Goal: Check status: Check status

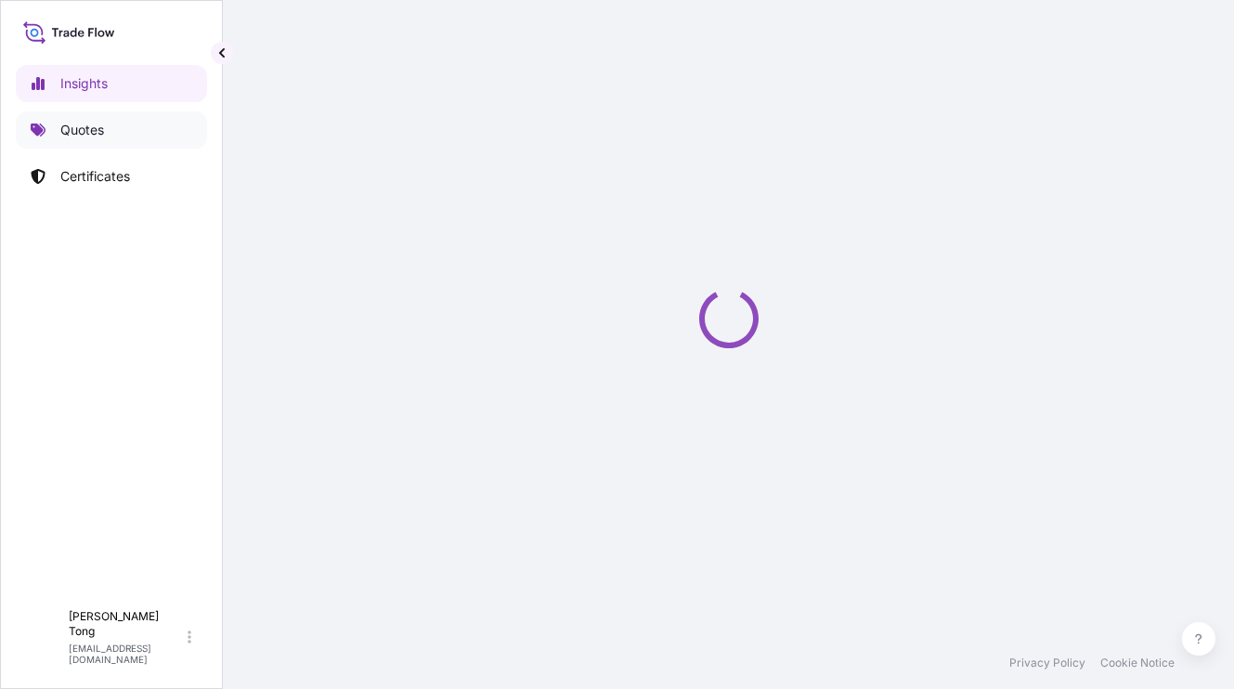
click at [132, 119] on link "Quotes" at bounding box center [111, 129] width 191 height 37
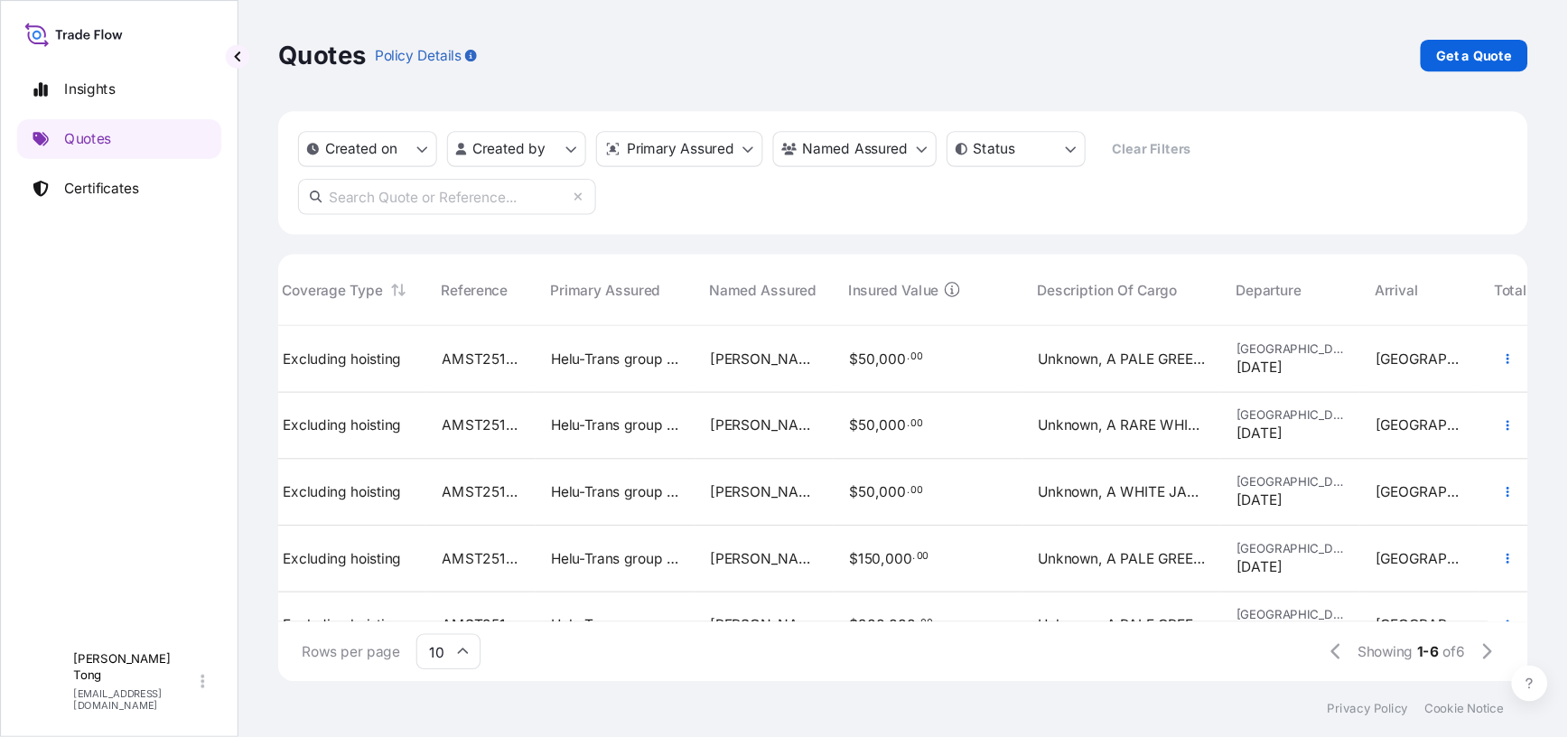
scroll to position [0, 262]
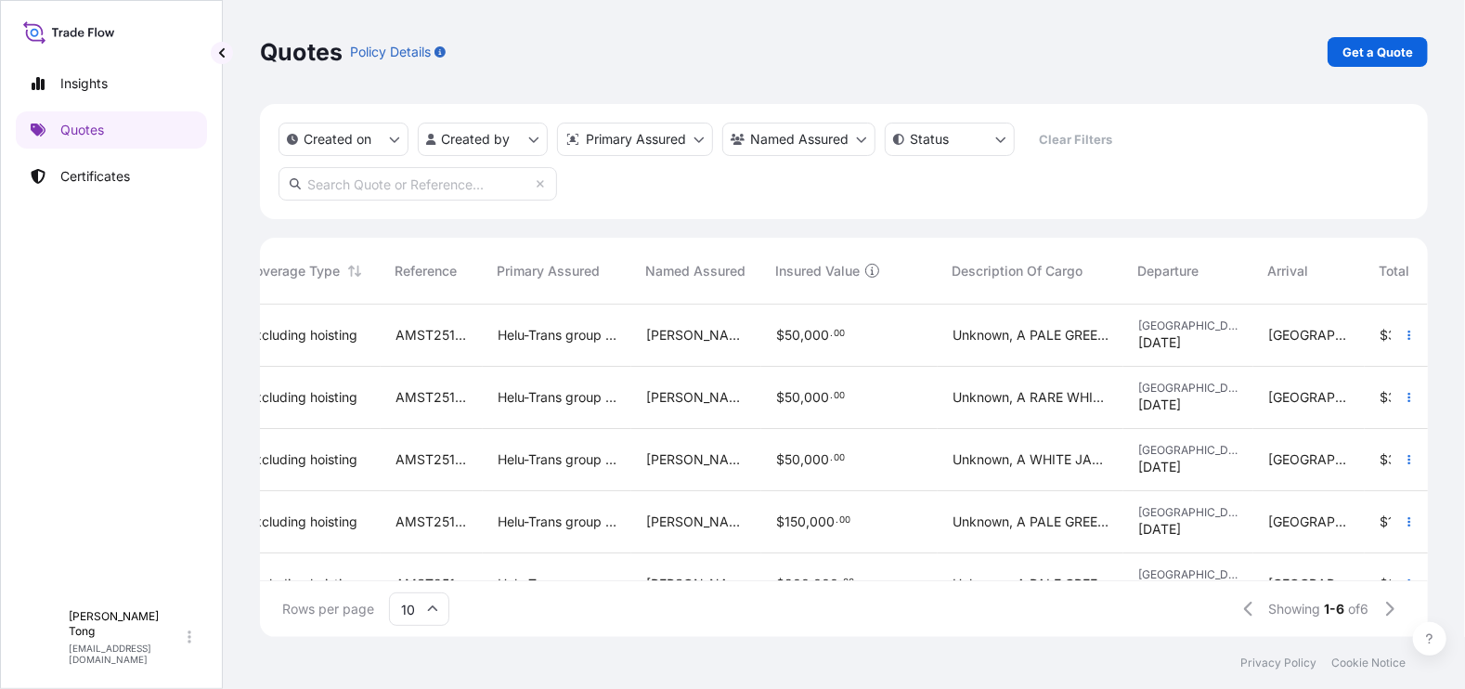
drag, startPoint x: 1055, startPoint y: 578, endPoint x: 1208, endPoint y: 588, distance: 153.5
click at [1208, 588] on div "Quote ID Created On Coverage Type Reference Primary Assured Named Assured Insur…" at bounding box center [844, 437] width 1168 height 399
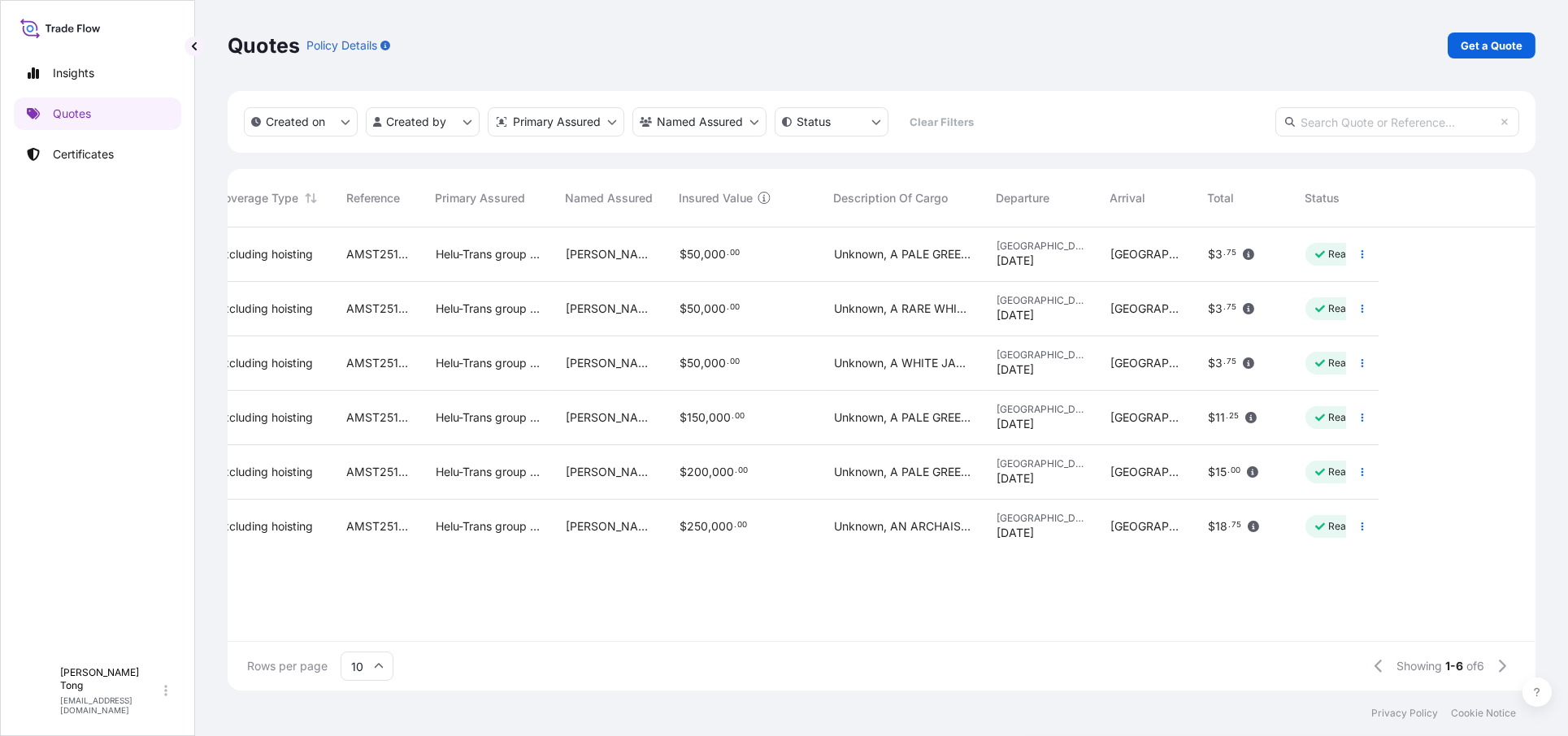
scroll to position [459, 1293]
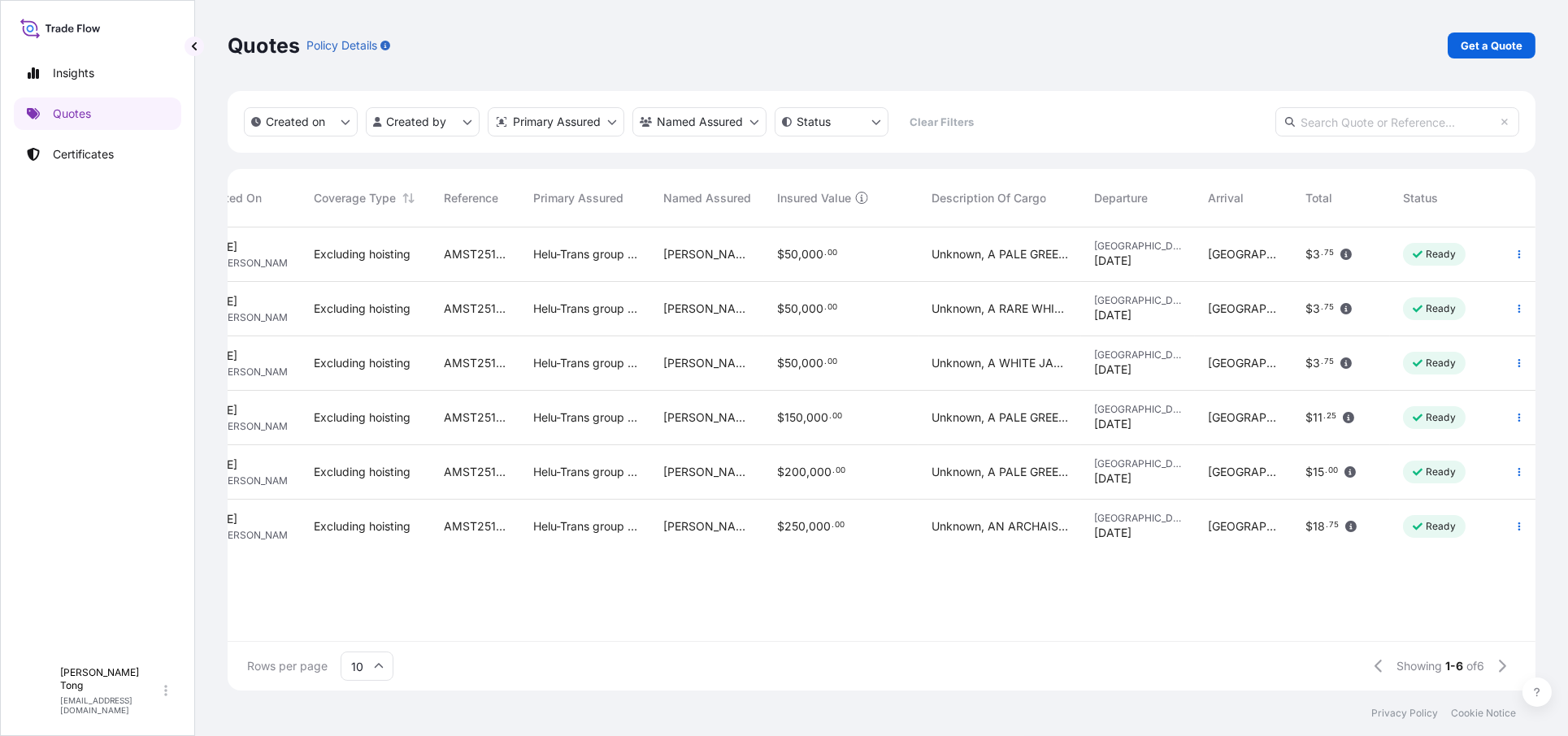
drag, startPoint x: 1176, startPoint y: 0, endPoint x: 787, endPoint y: 613, distance: 726.0
click at [785, 602] on div "72932 2 Oct 2025 WL Wing Lee Excluding hoisting AMST2510622MWMW Helu-Trans grou…" at bounding box center [882, 434] width 1308 height 414
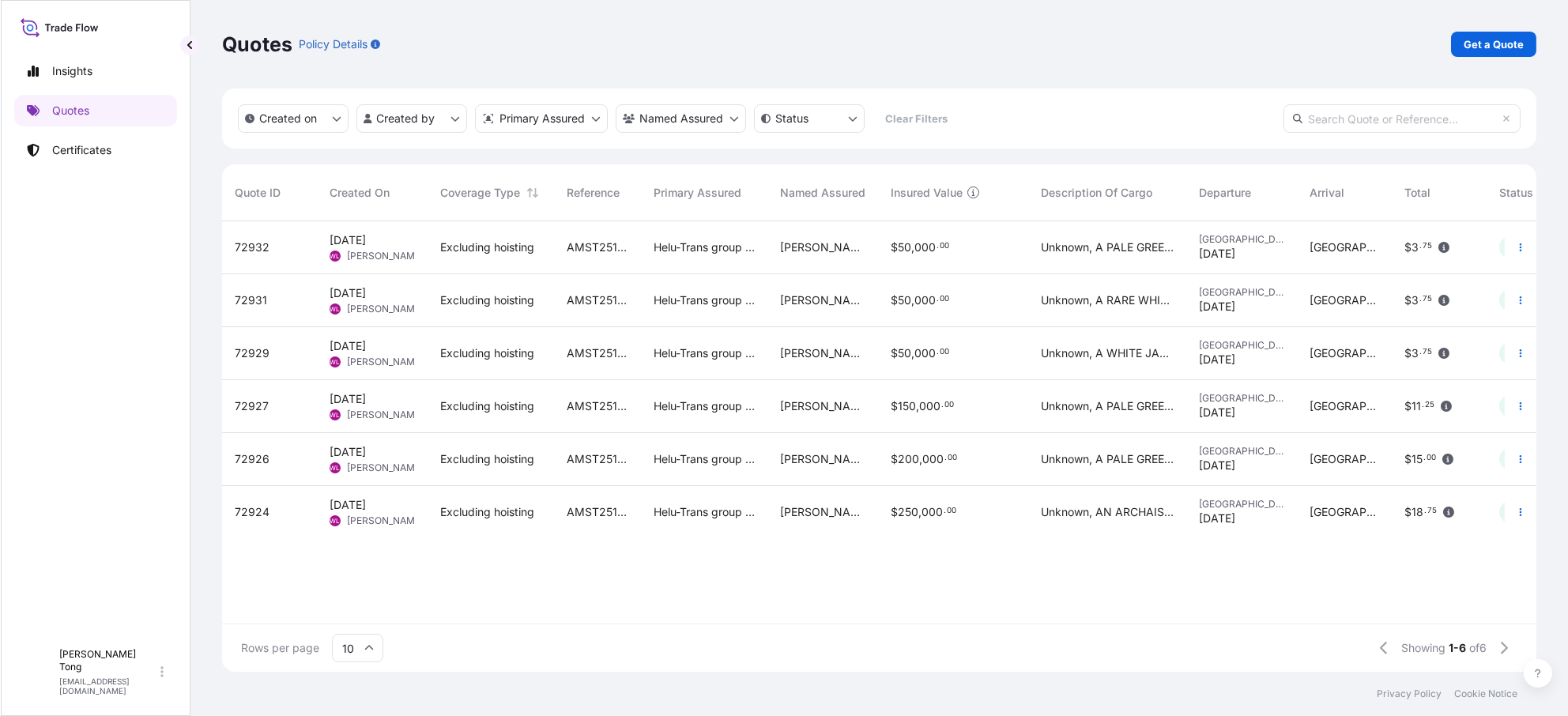
scroll to position [447, 1301]
click at [550, 582] on div "72932 2 Oct 2025 WL Wing Lee Excluding hoisting AMST2510622MWMW Helu-Trans grou…" at bounding box center [878, 422] width 1315 height 403
click at [61, 577] on div "Insights Quotes Certificates" at bounding box center [94, 341] width 163 height 600
click at [267, 252] on div "72932" at bounding box center [269, 247] width 70 height 16
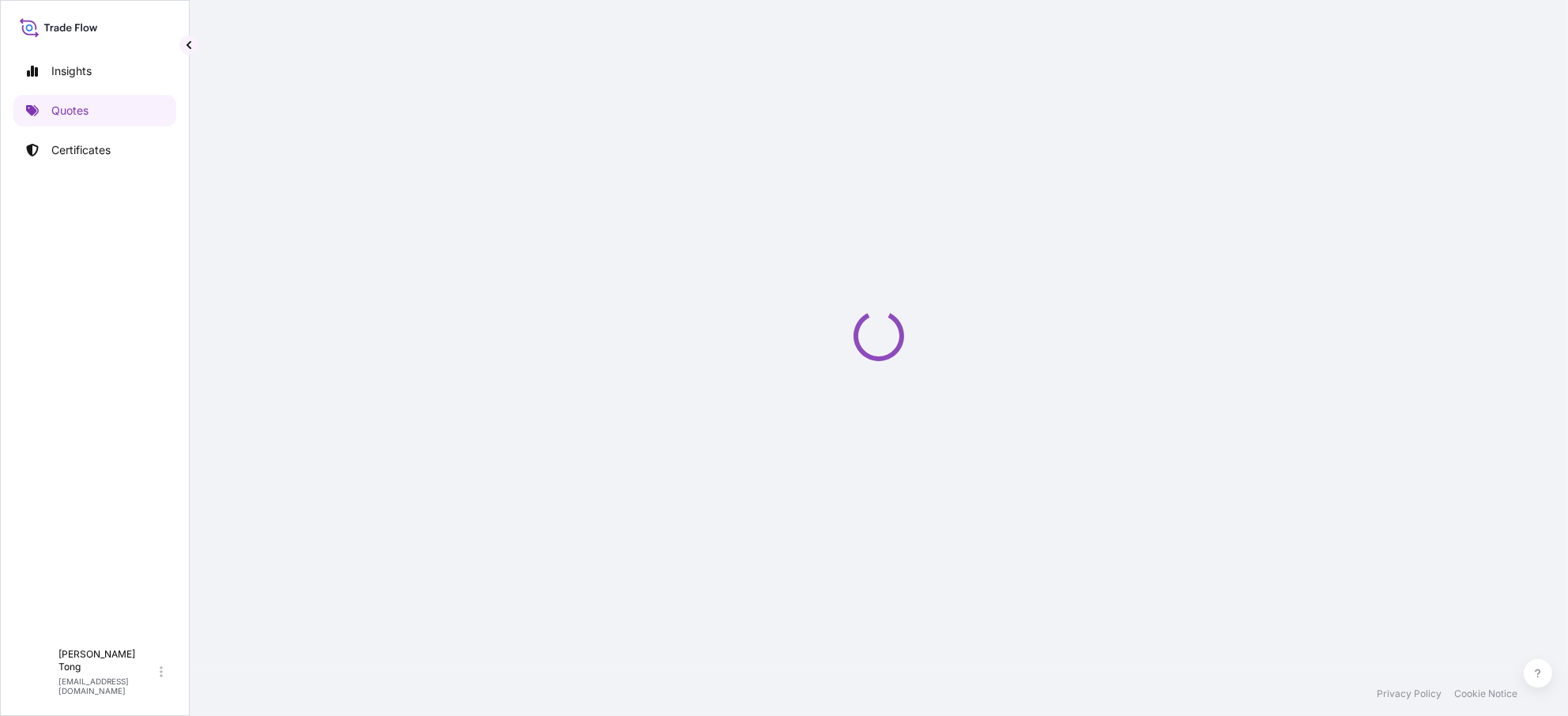
select select "STORAGE"
select select "Storage"
select select "Hong Kong"
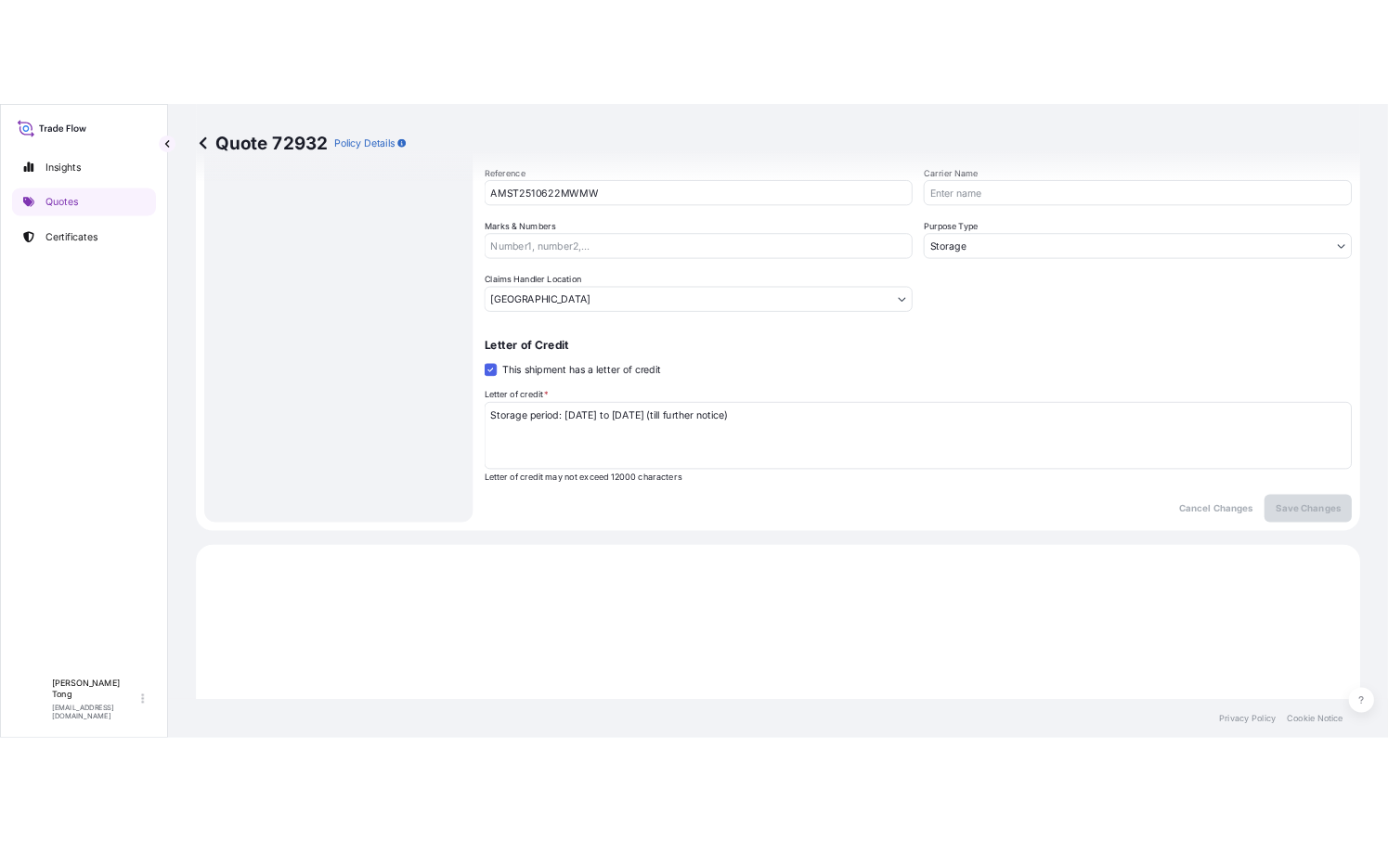
scroll to position [218, 0]
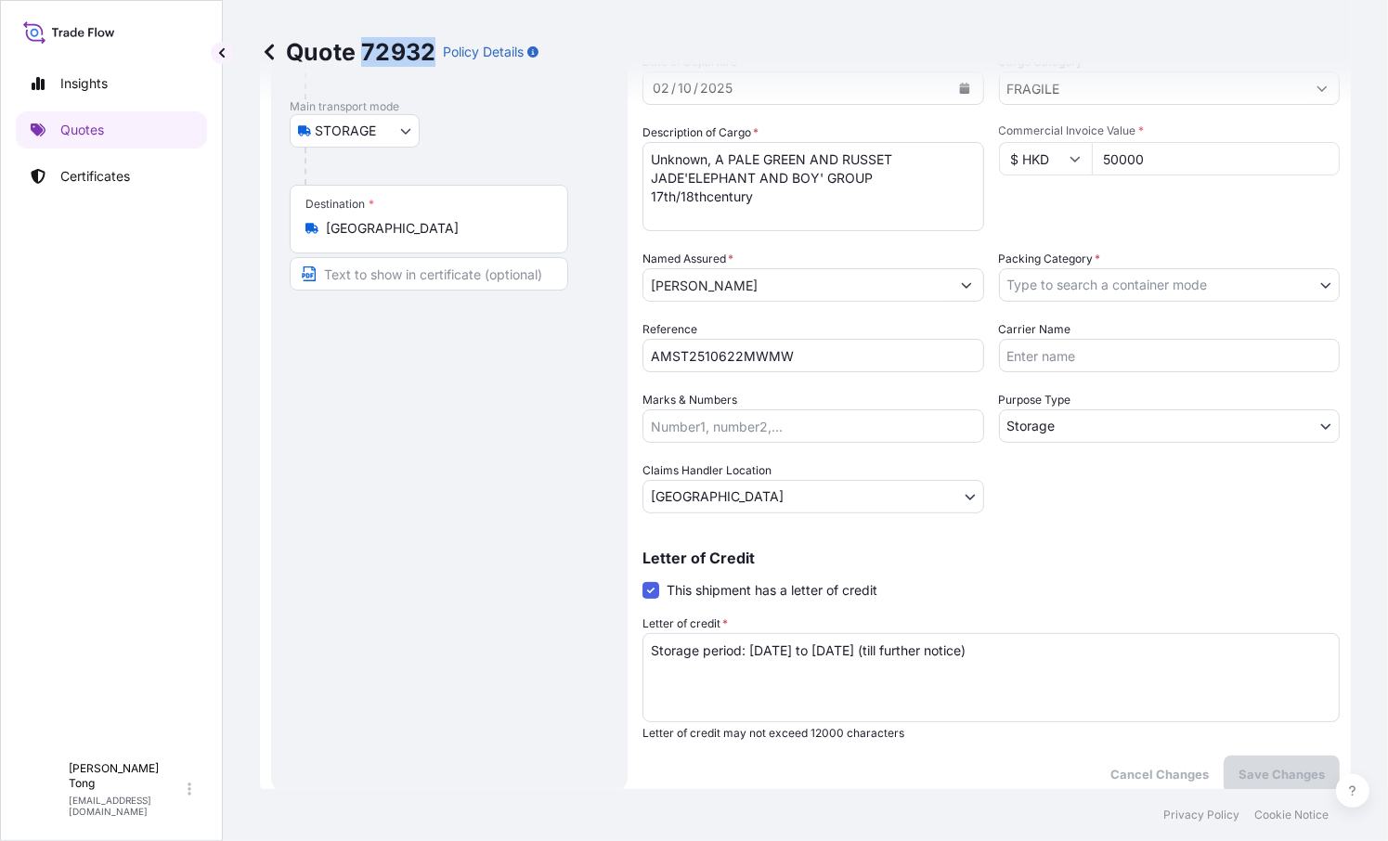
drag, startPoint x: 367, startPoint y: 53, endPoint x: 434, endPoint y: 56, distance: 66.9
click at [434, 56] on p "Quote 72932" at bounding box center [347, 52] width 175 height 30
copy p "72932"
drag, startPoint x: 336, startPoint y: 573, endPoint x: 351, endPoint y: 579, distance: 16.2
click at [336, 573] on div "Route Details Place of loading Road / Inland Road / Inland Origin * Hong Kong M…" at bounding box center [449, 345] width 319 height 859
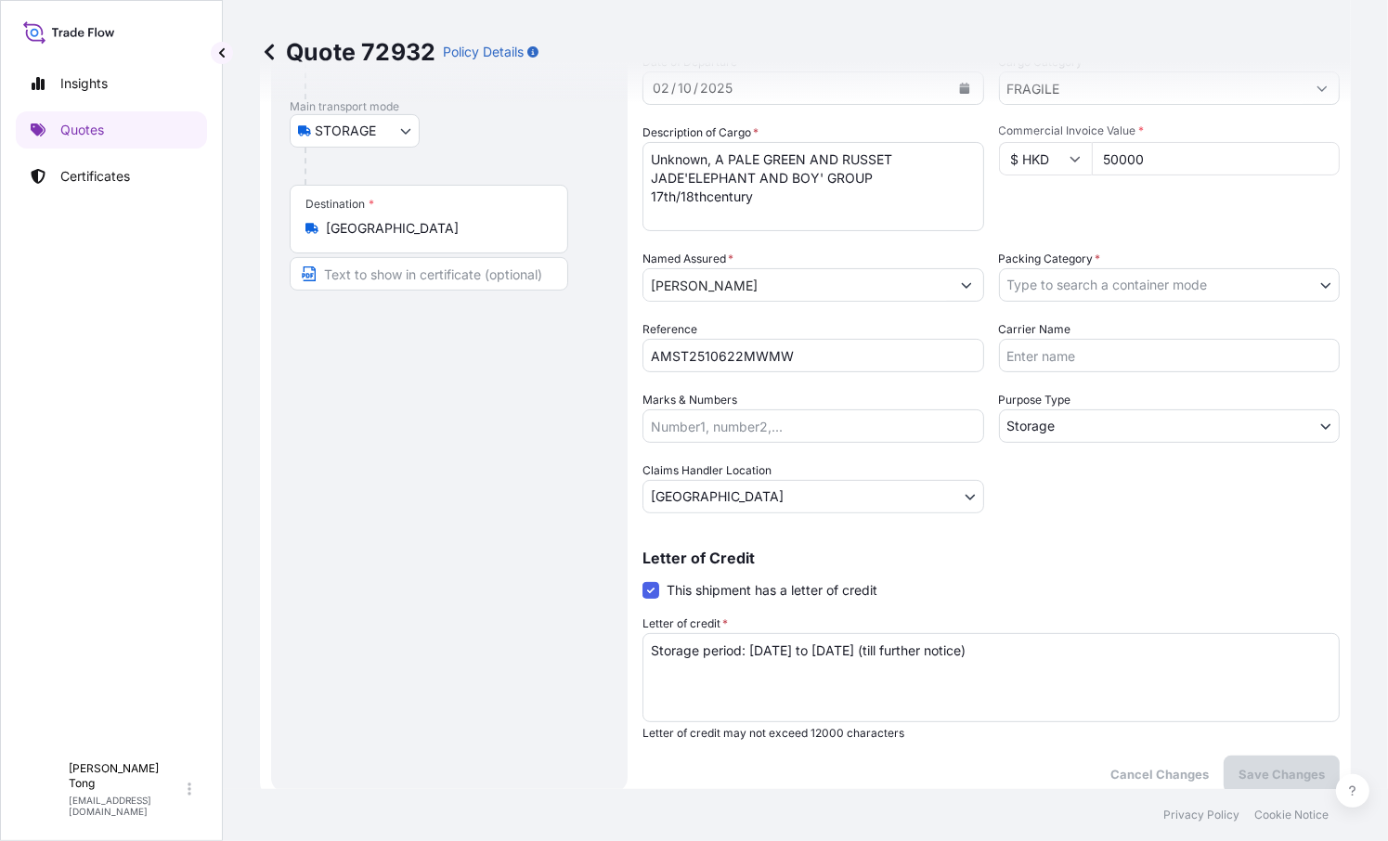
click at [270, 49] on icon at bounding box center [269, 52] width 19 height 19
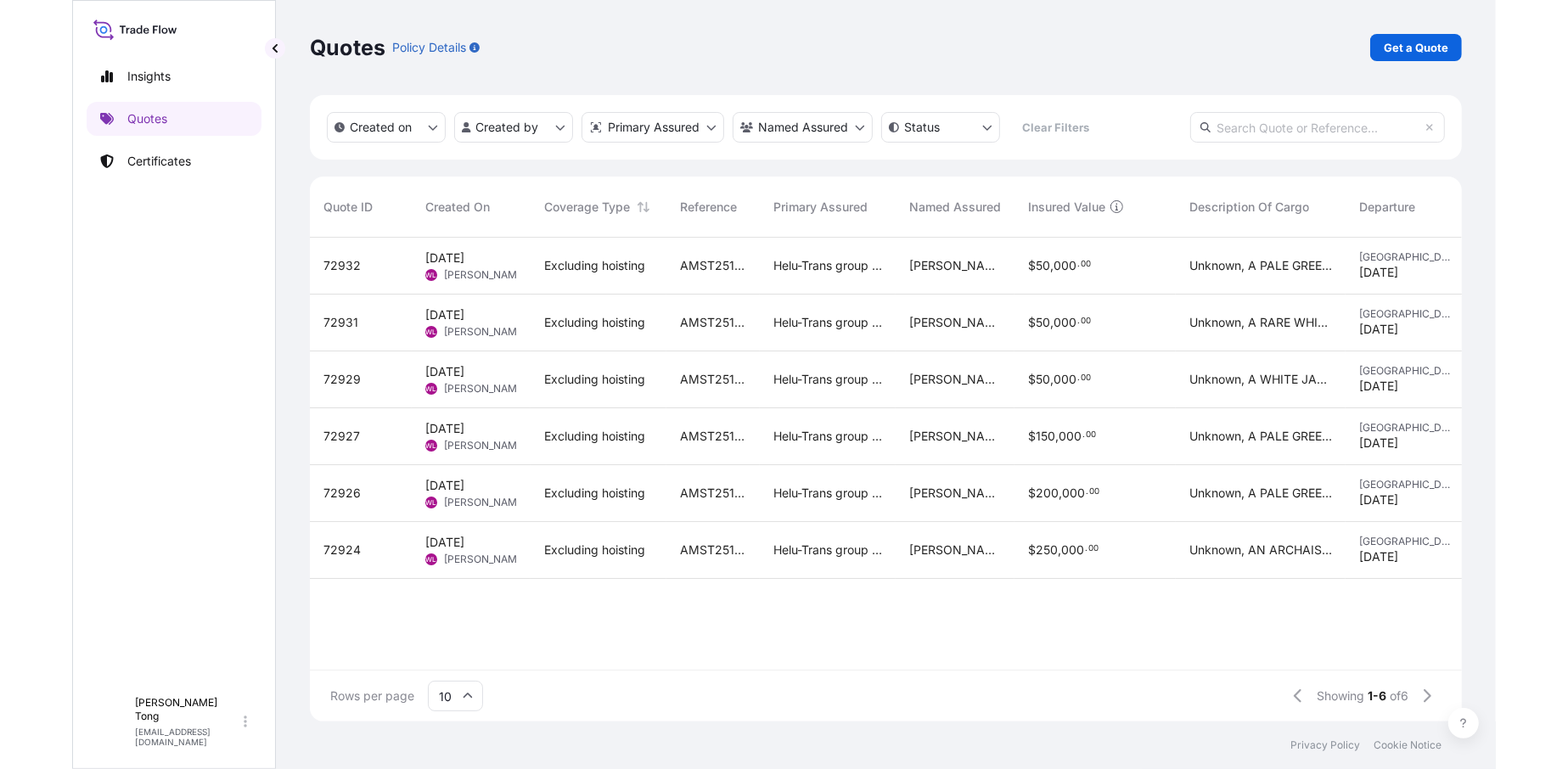
scroll to position [480, 1282]
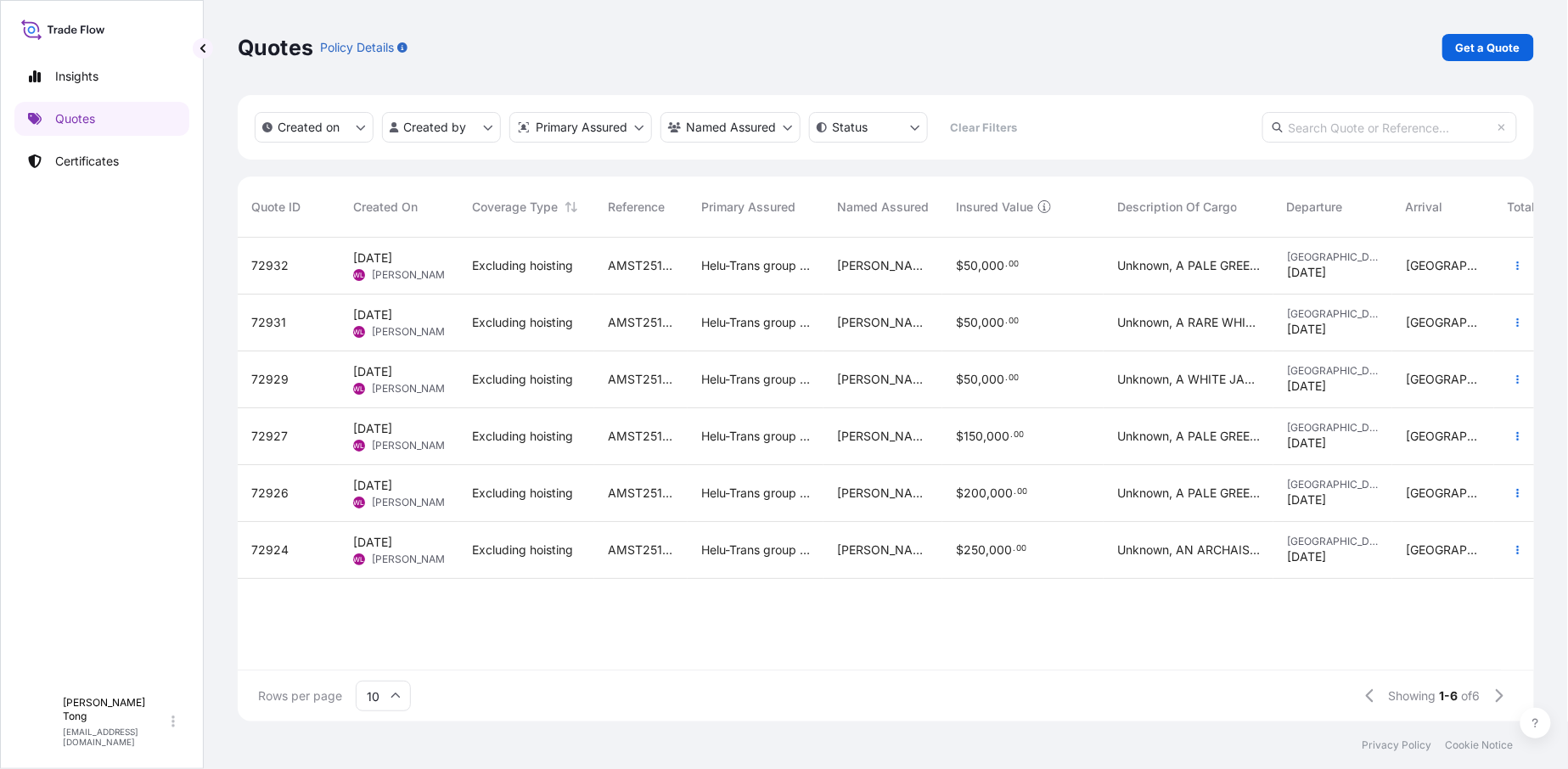
click at [278, 320] on span "72931" at bounding box center [269, 323] width 35 height 17
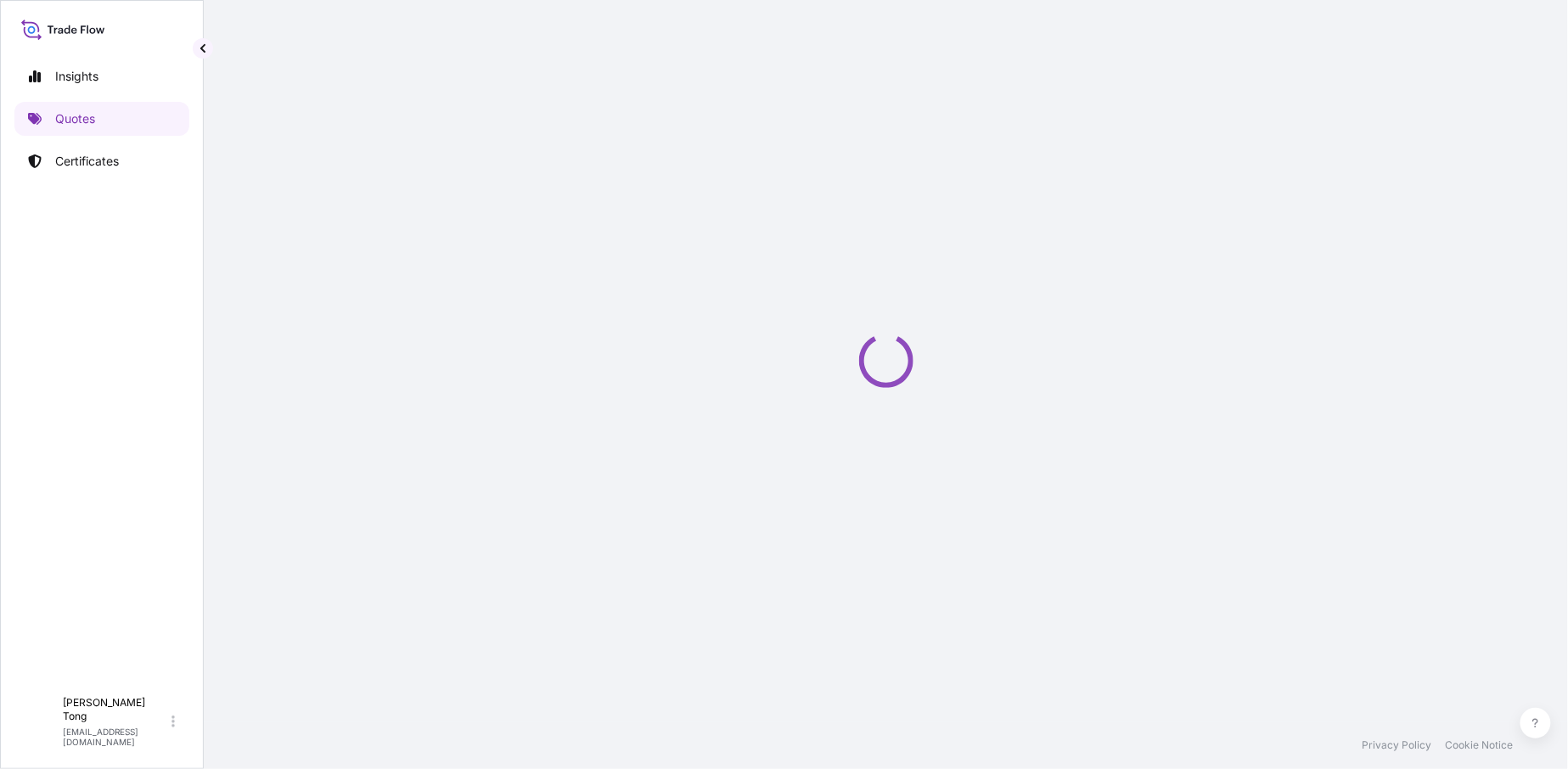
select select "STORAGE"
select select "Storage"
select select "Hong Kong"
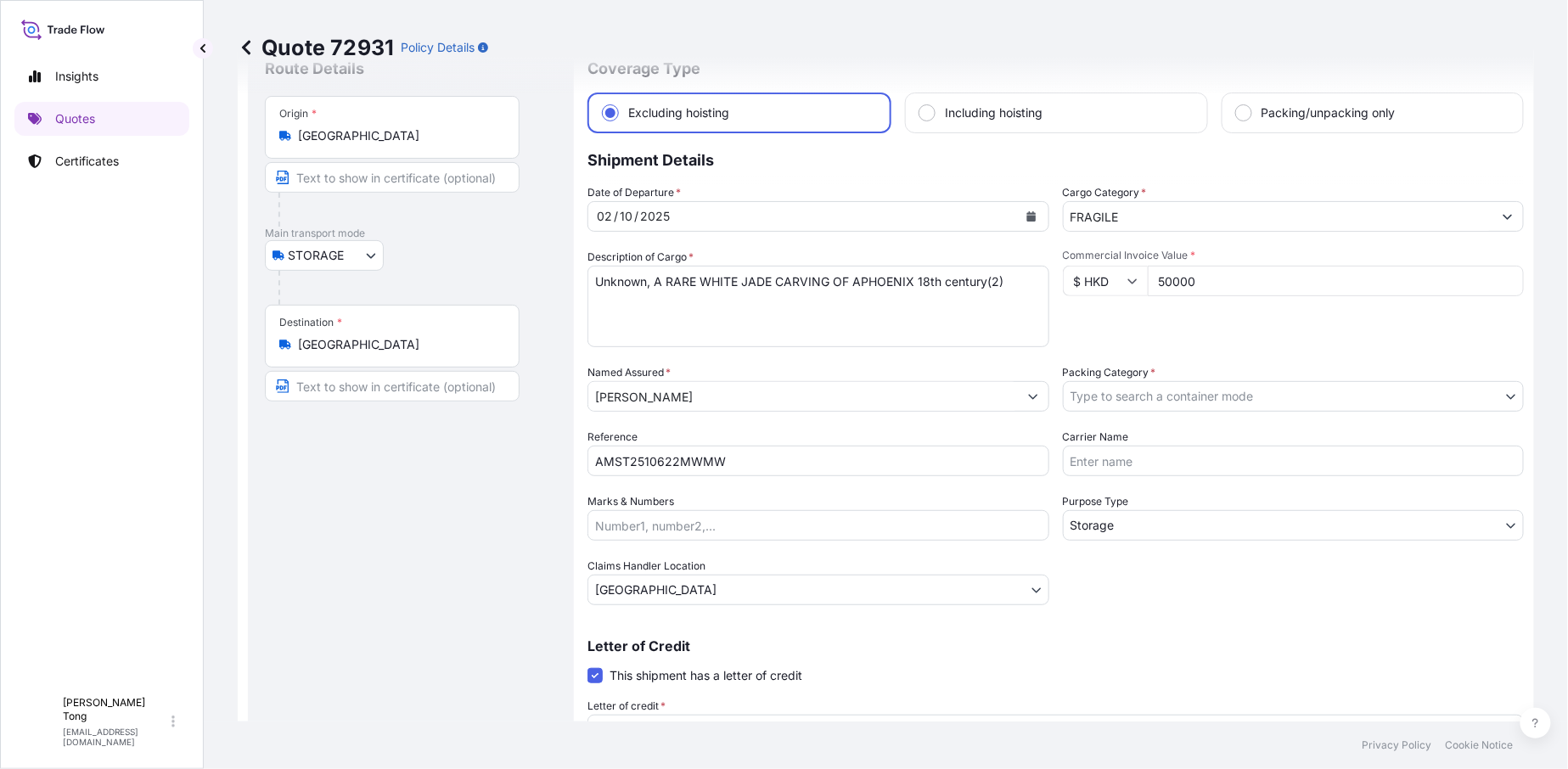
scroll to position [94, 0]
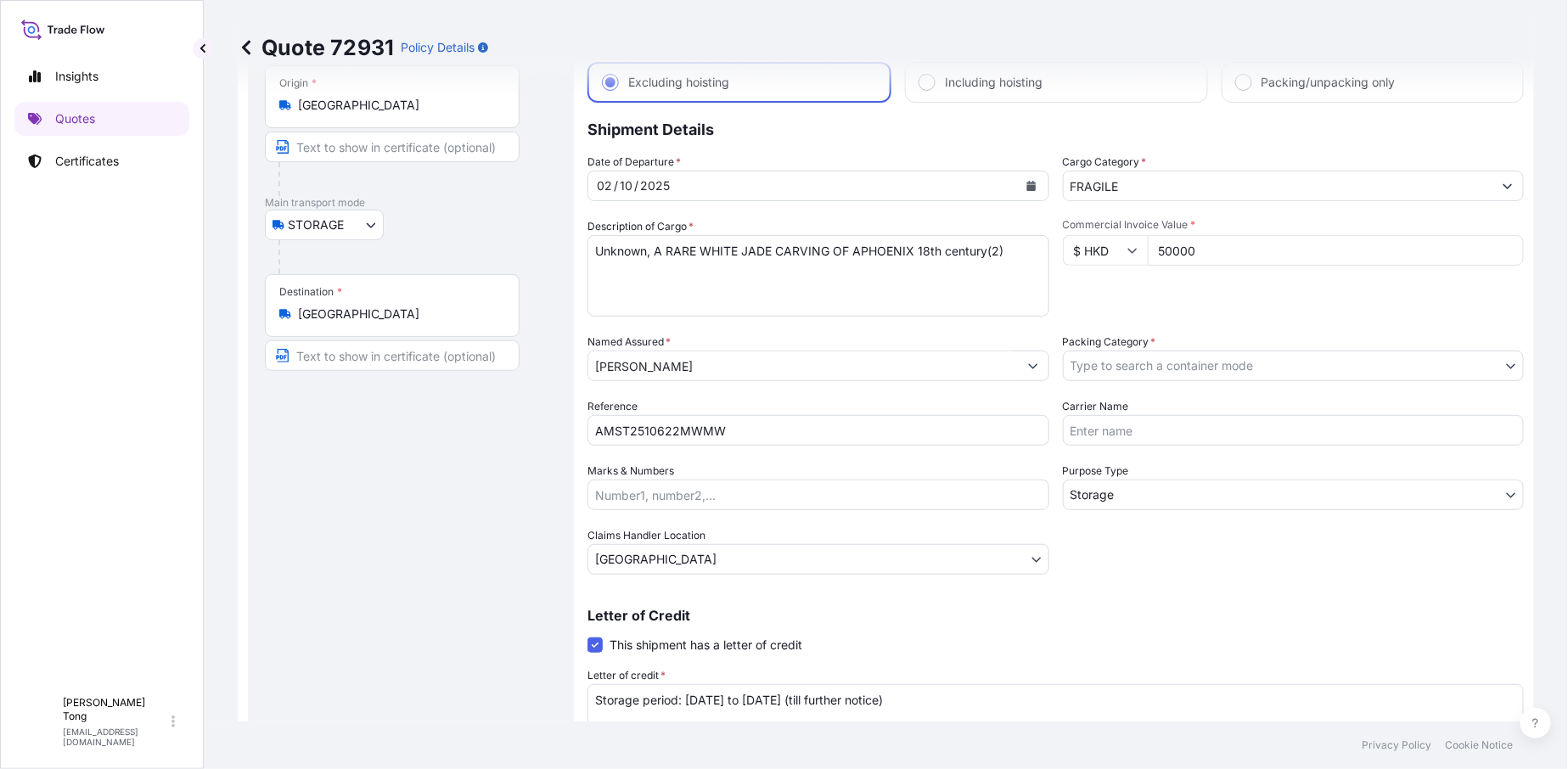
click at [240, 51] on icon at bounding box center [246, 48] width 17 height 17
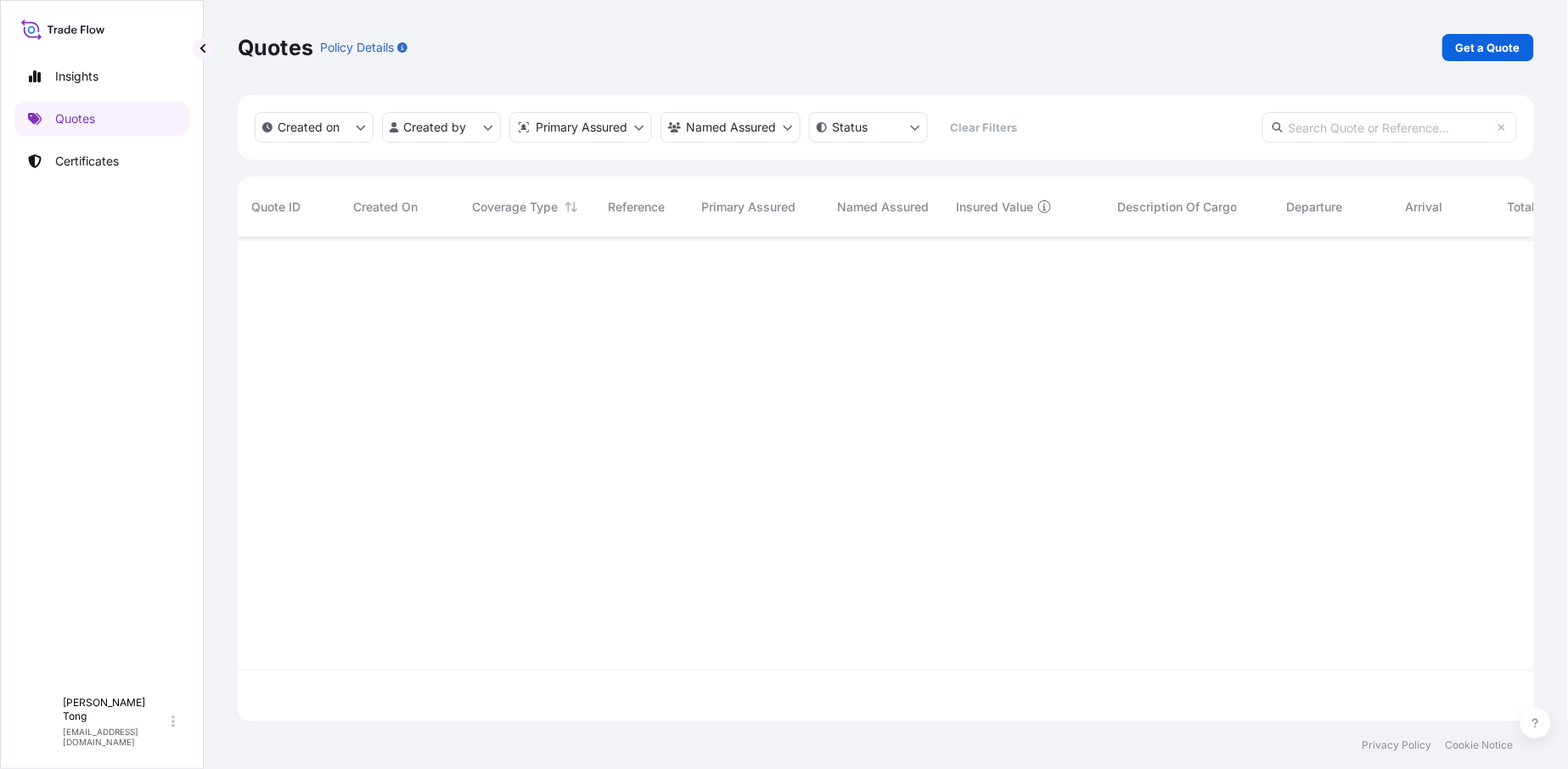
scroll to position [480, 1282]
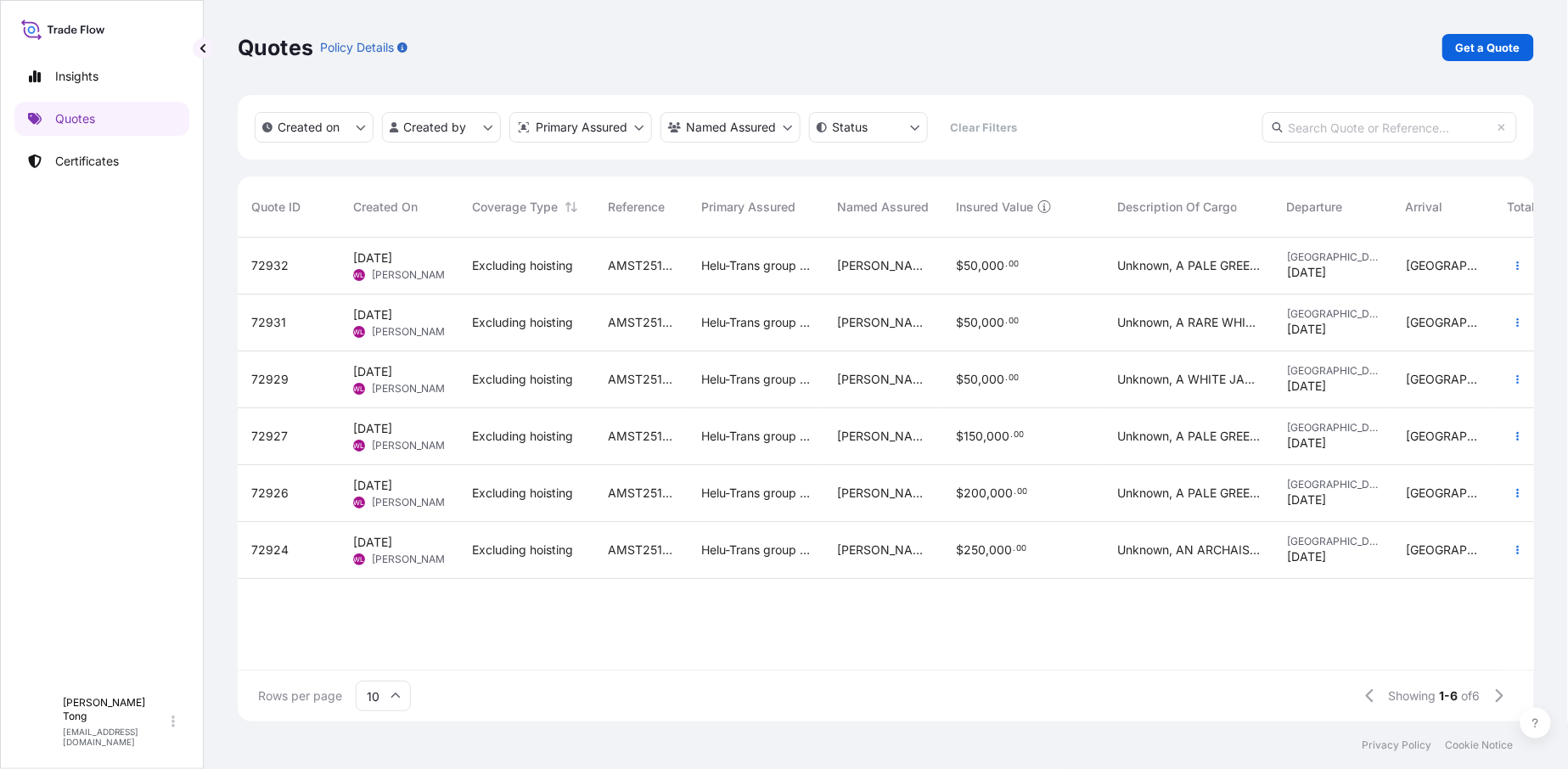
click at [303, 385] on div "72929" at bounding box center [289, 379] width 75 height 17
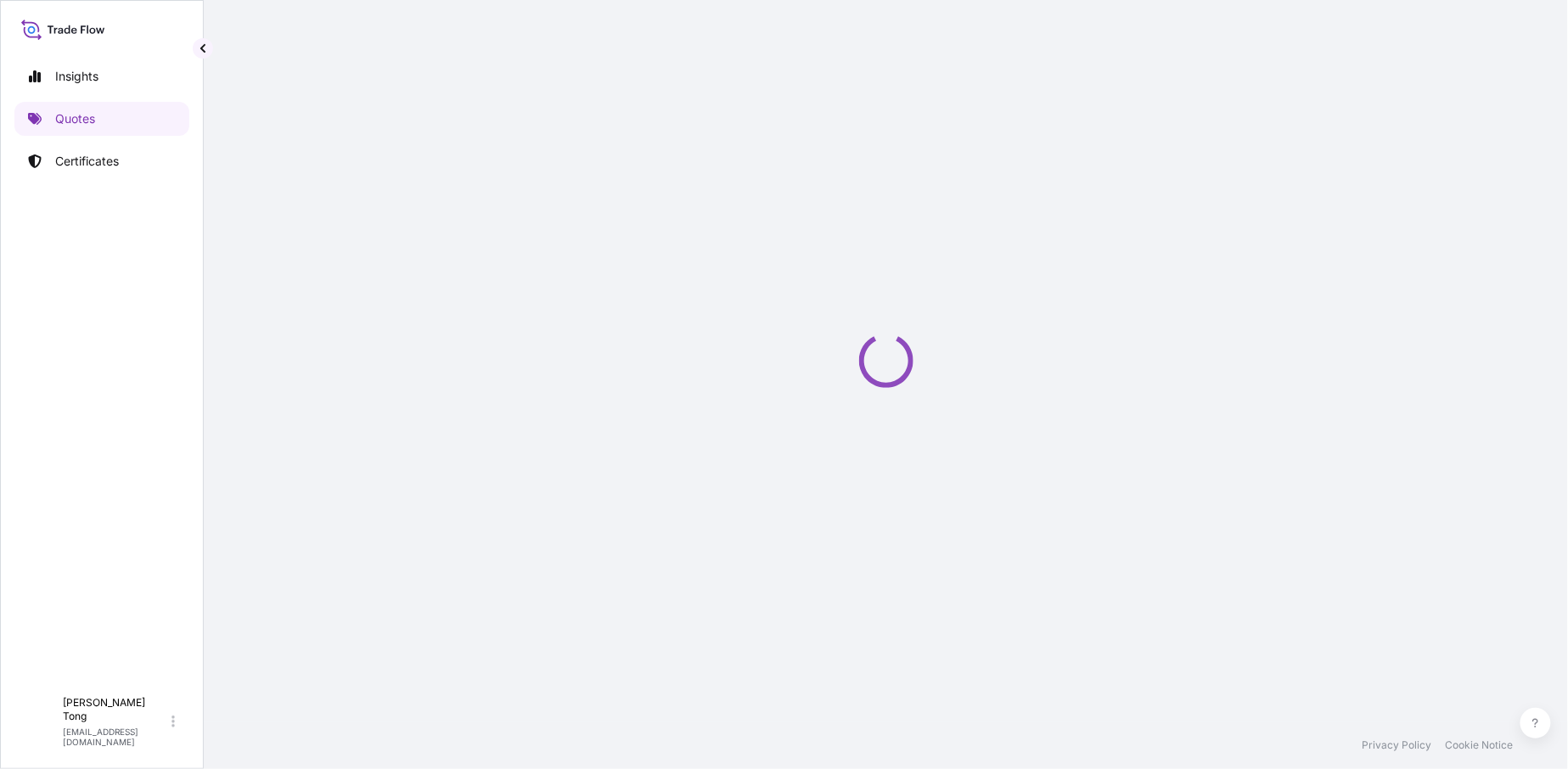
select select "STORAGE"
select select "Storage"
select select "Hong Kong"
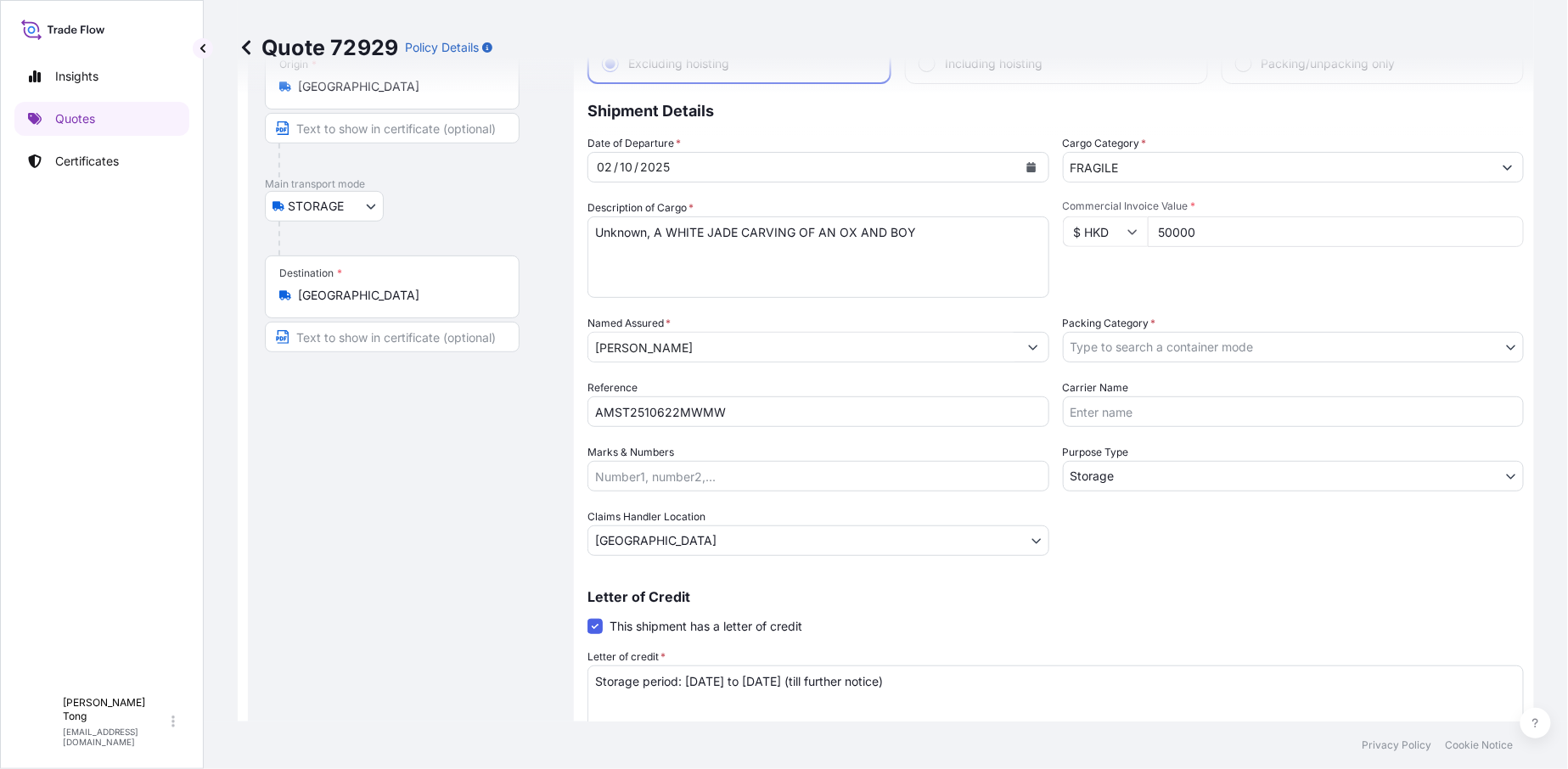
scroll to position [110, 0]
click at [242, 39] on icon at bounding box center [246, 48] width 17 height 17
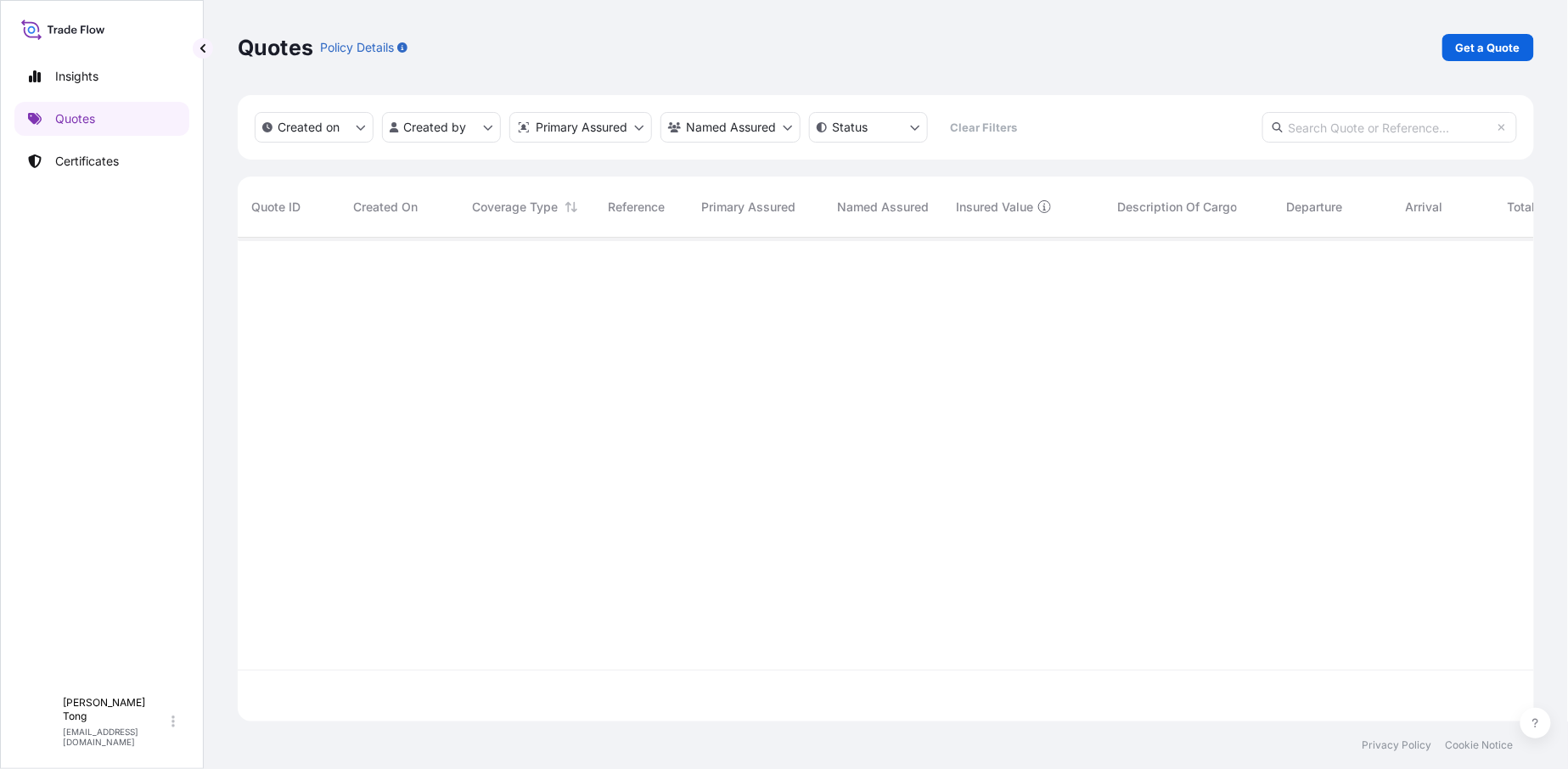
scroll to position [480, 1282]
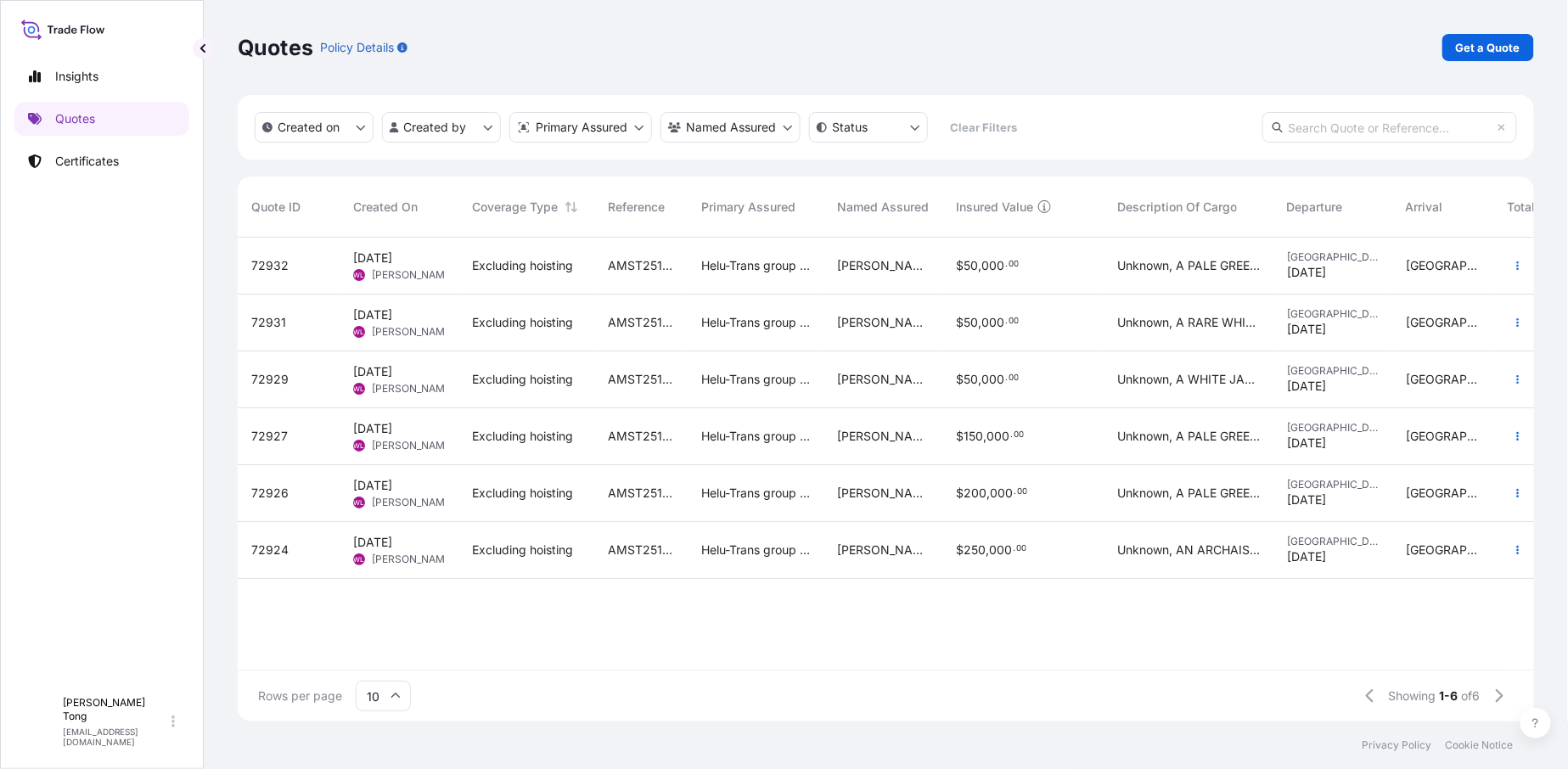
click at [308, 433] on div "72927" at bounding box center [289, 436] width 75 height 17
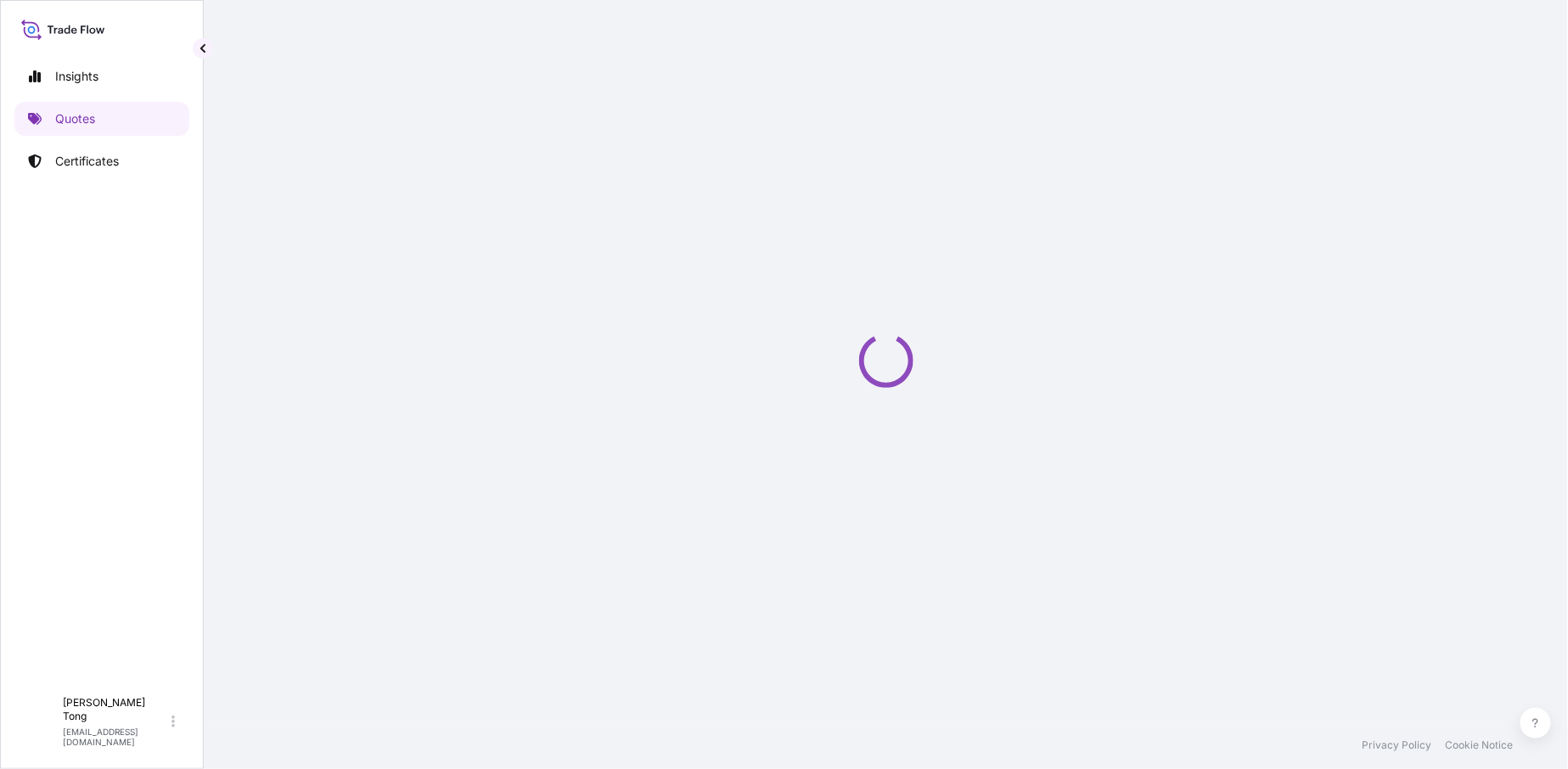
select select "STORAGE"
select select "Storage"
select select "Hong Kong"
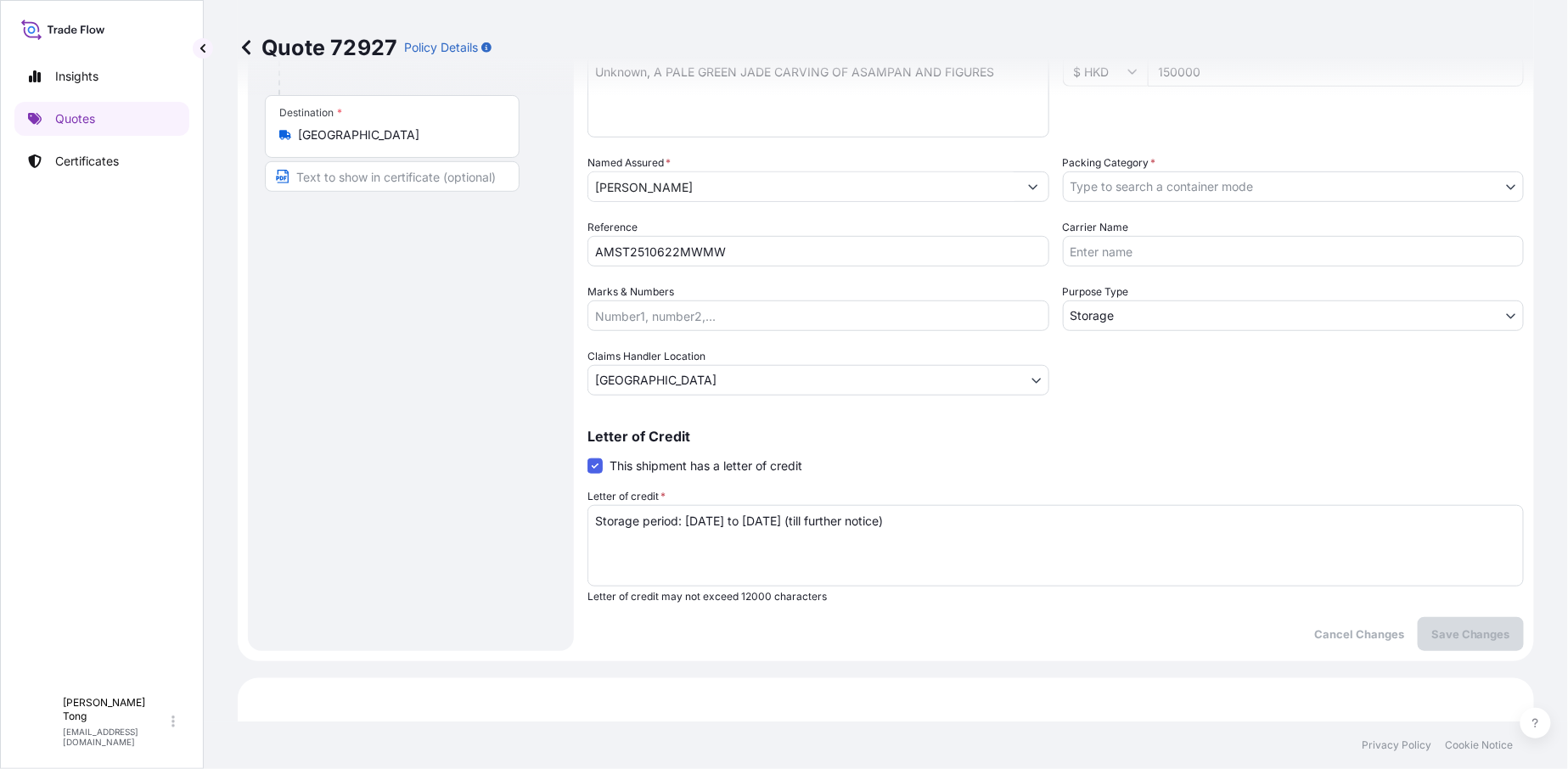
scroll to position [204, 0]
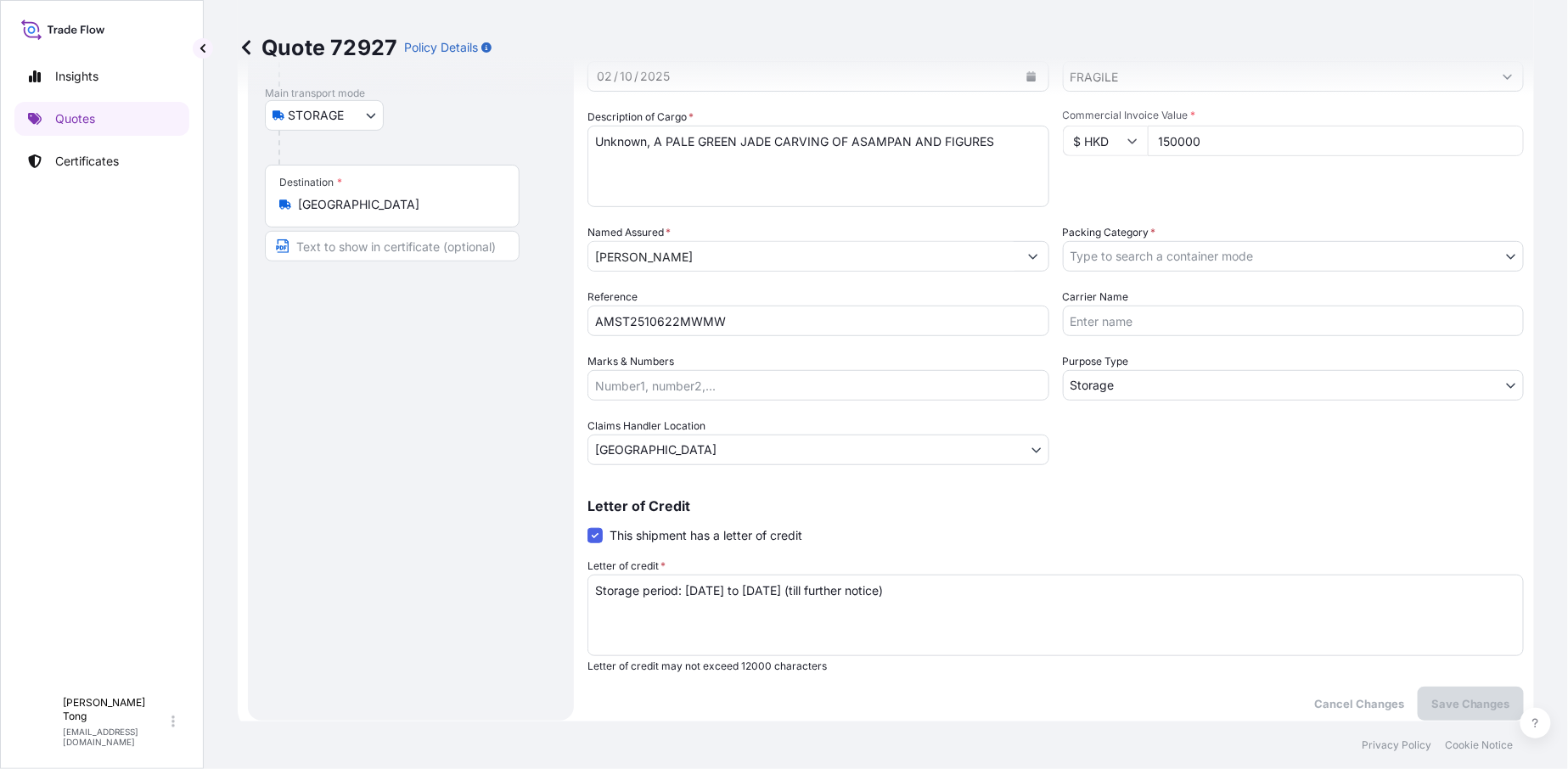
click at [253, 53] on icon at bounding box center [246, 48] width 17 height 17
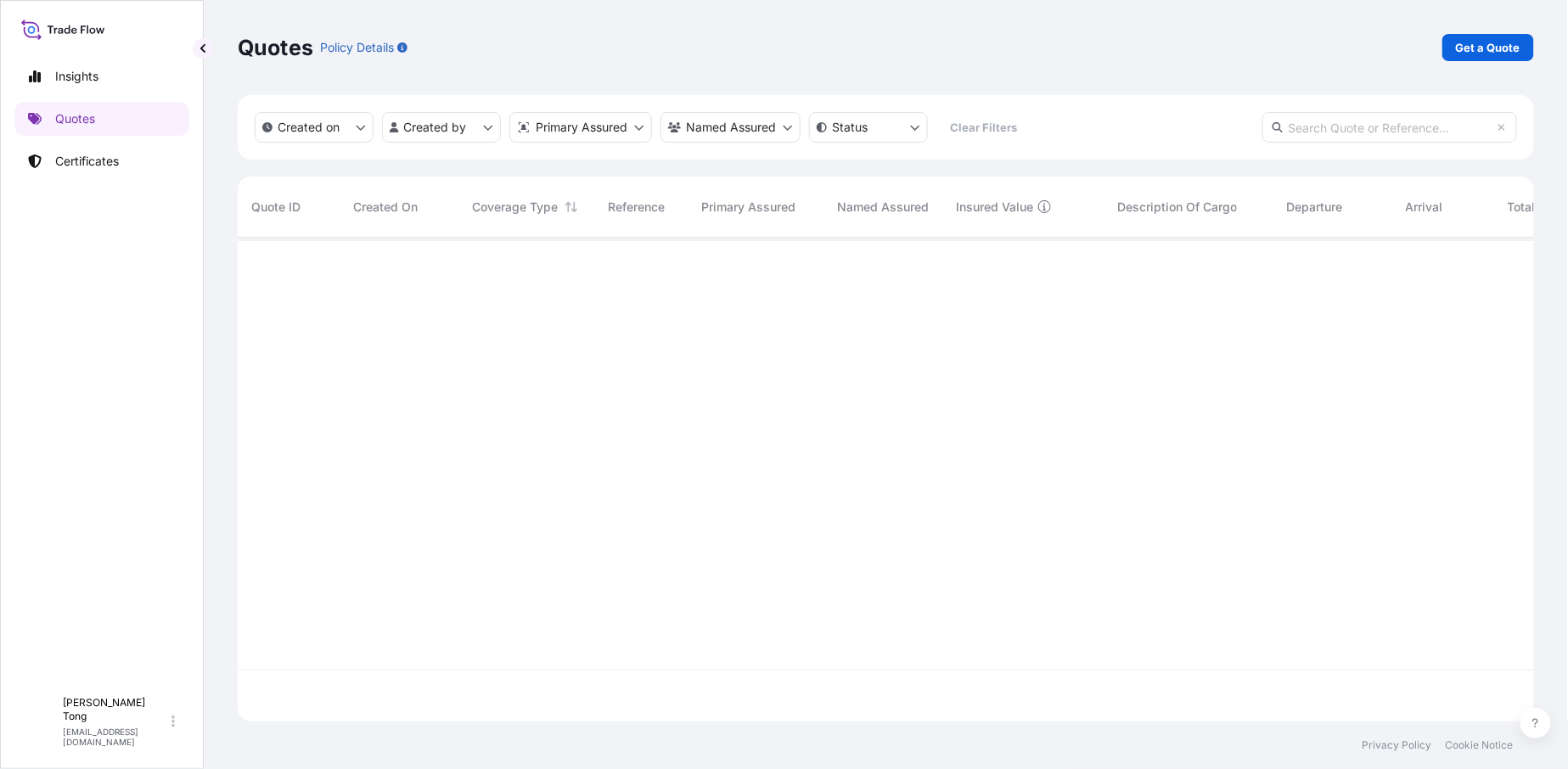
scroll to position [480, 1282]
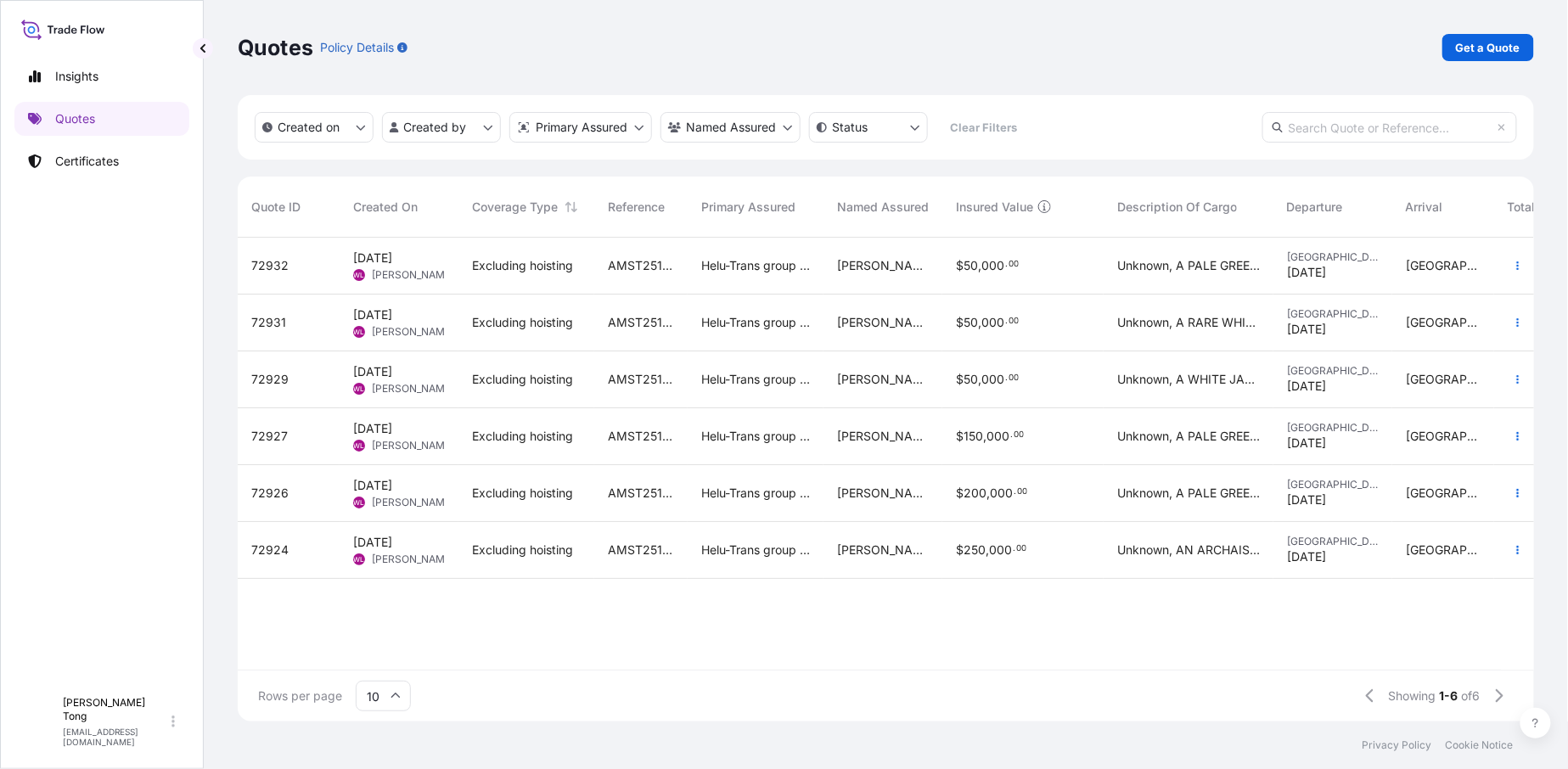
click at [304, 506] on div "72926" at bounding box center [288, 494] width 101 height 57
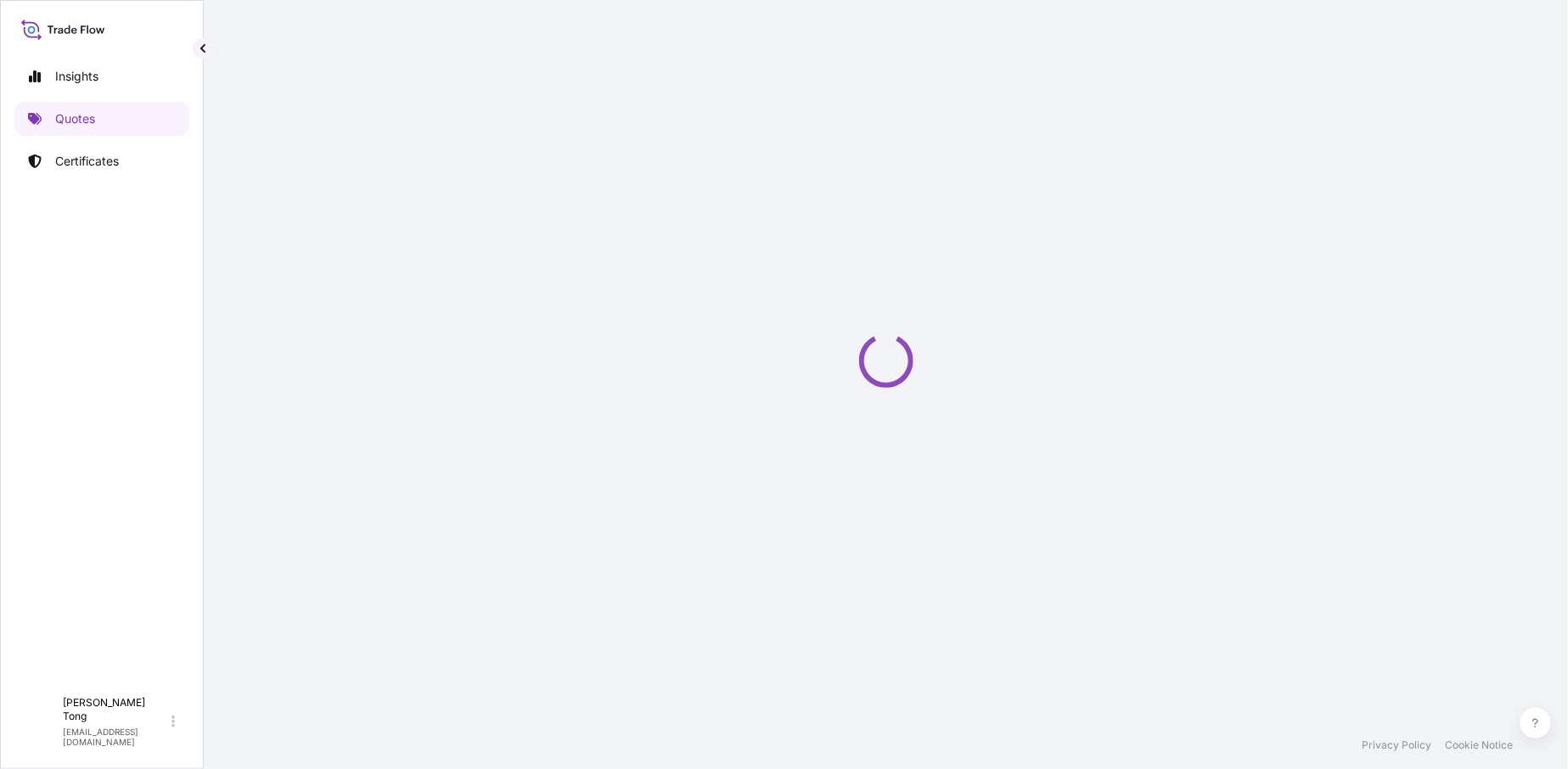
select select "STORAGE"
select select "Storage"
select select "Hong Kong"
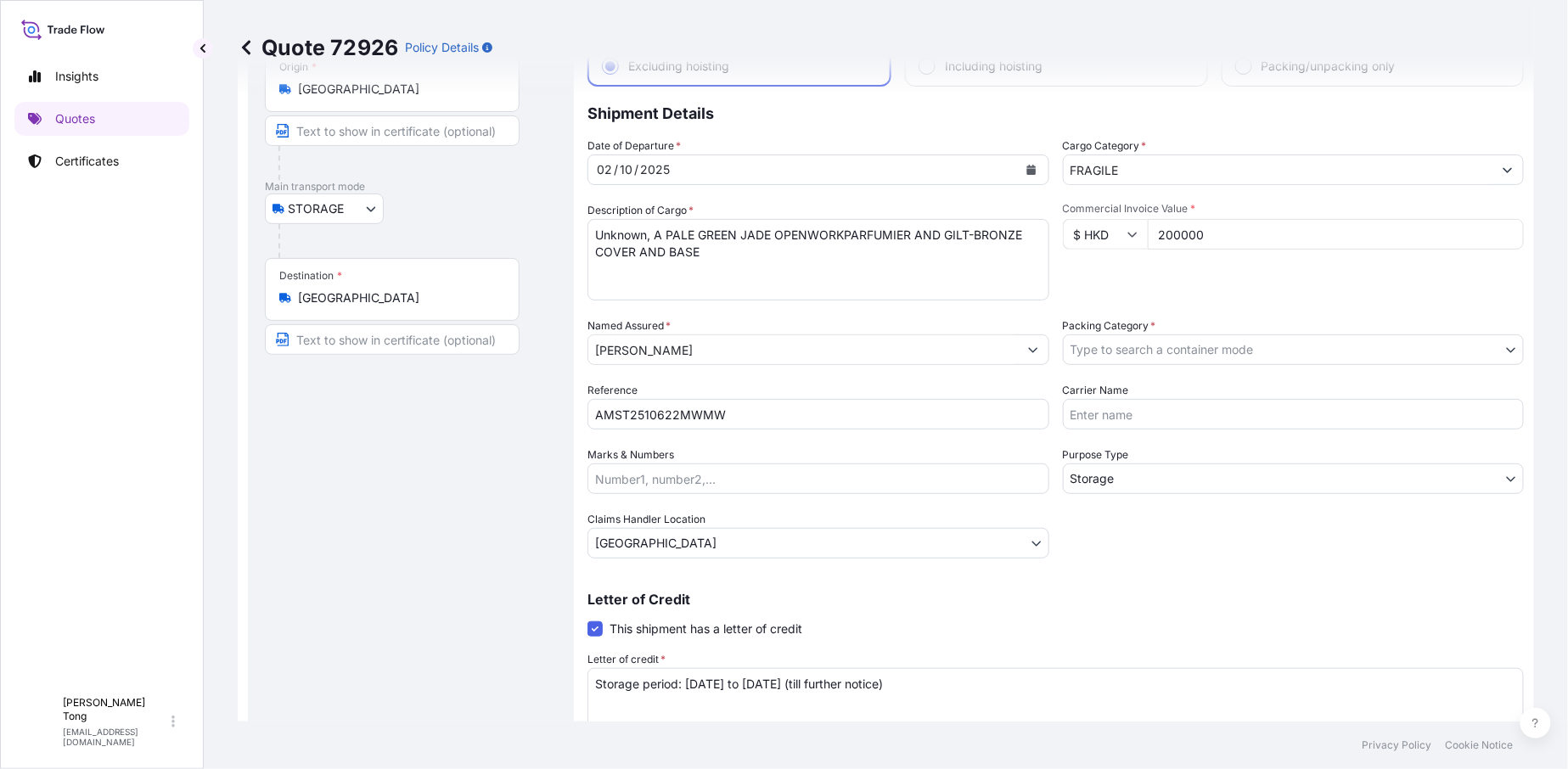
scroll to position [110, 0]
click at [249, 60] on link at bounding box center [246, 48] width 17 height 27
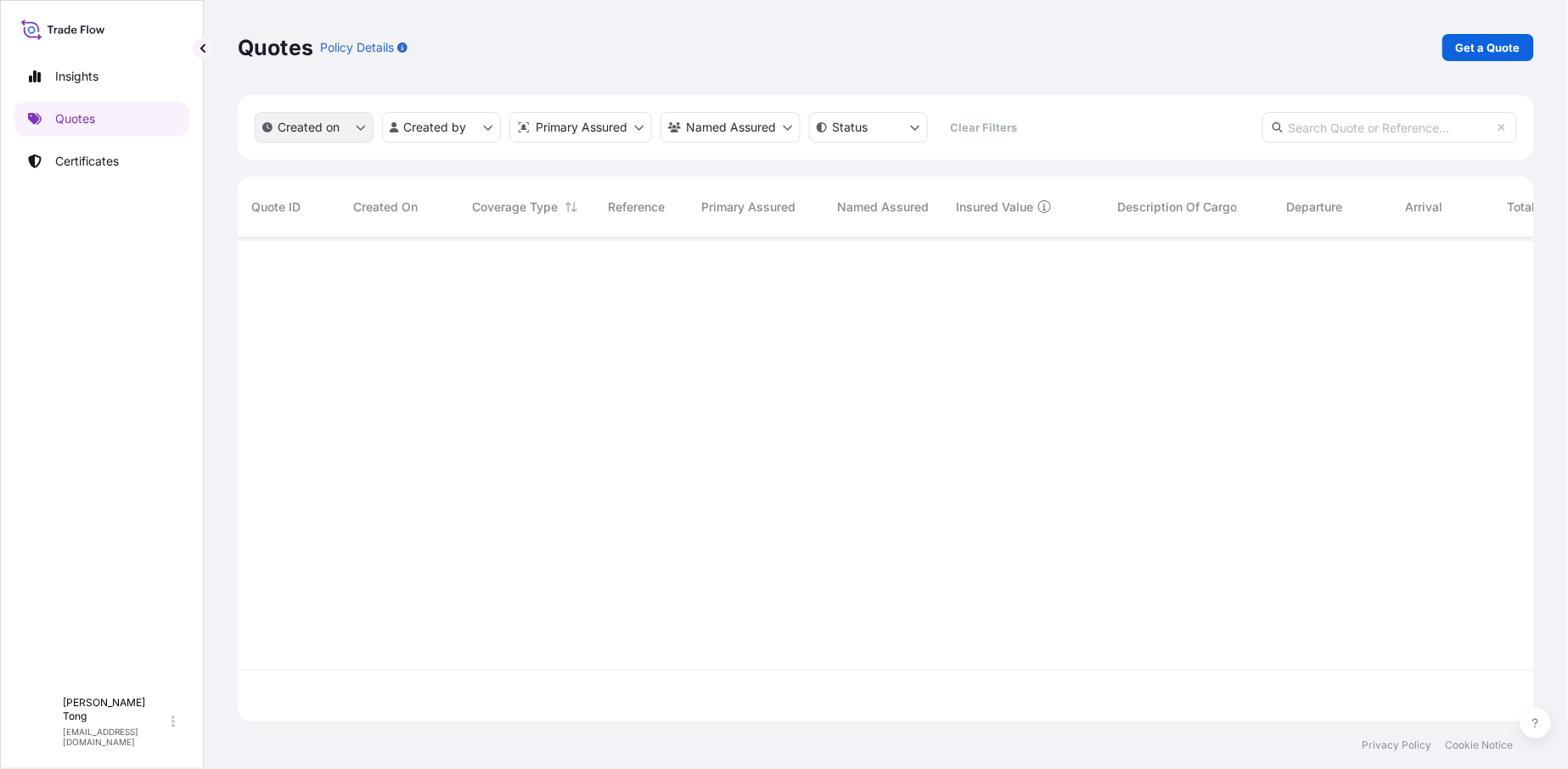
scroll to position [480, 1282]
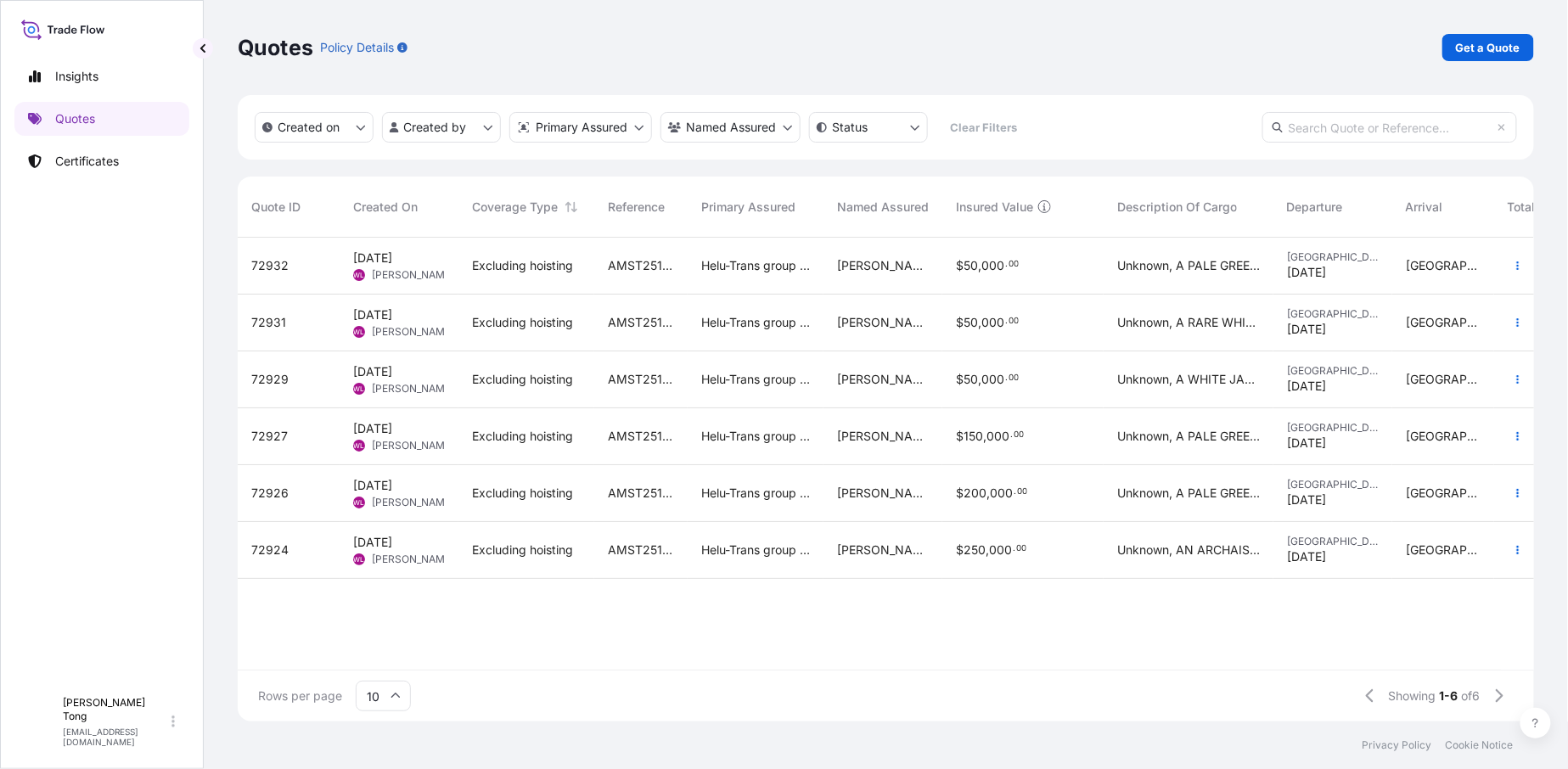
click at [315, 550] on div "72924" at bounding box center [289, 550] width 75 height 17
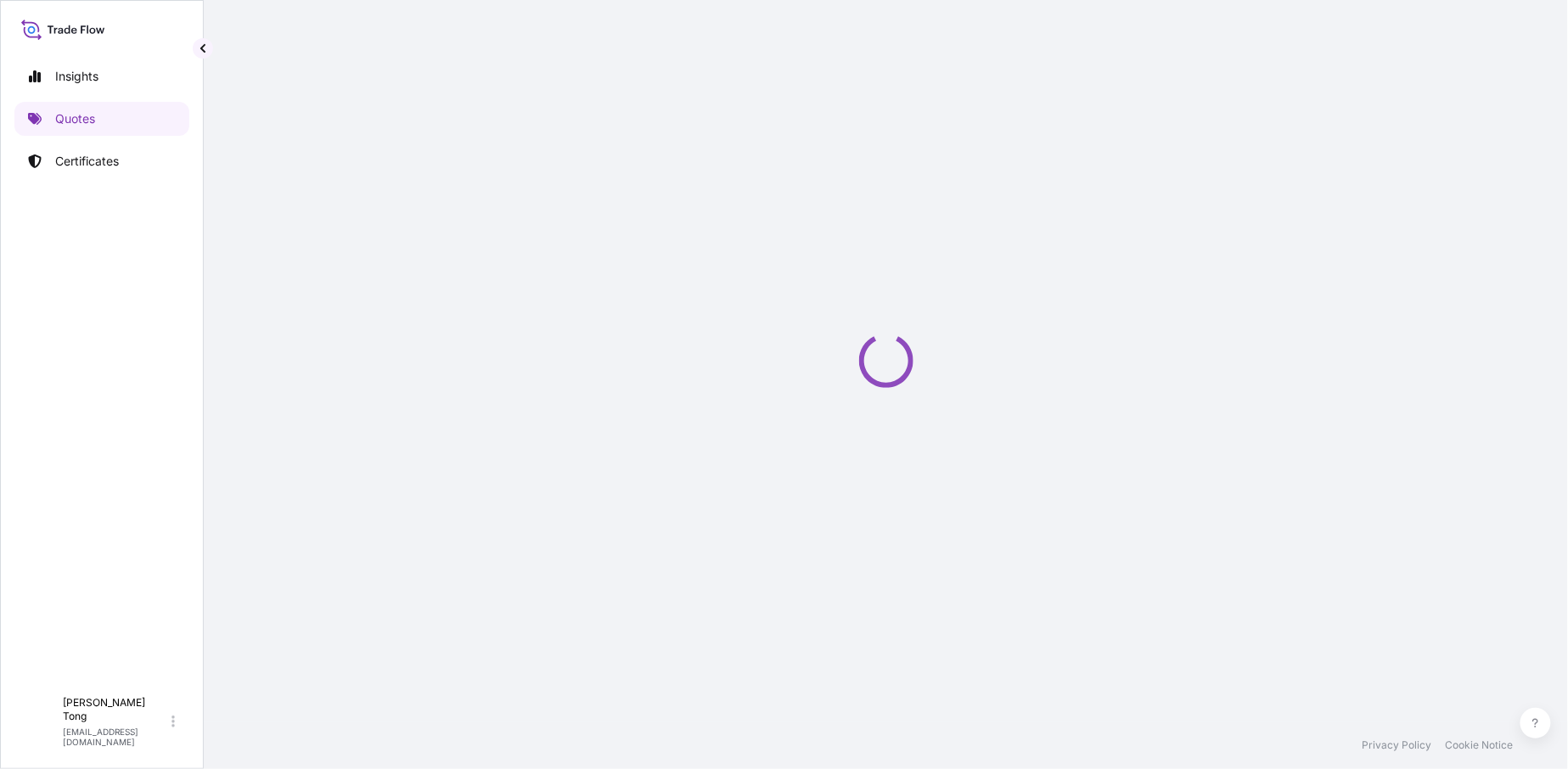
select select "STORAGE"
select select "Storage"
select select "Hong Kong"
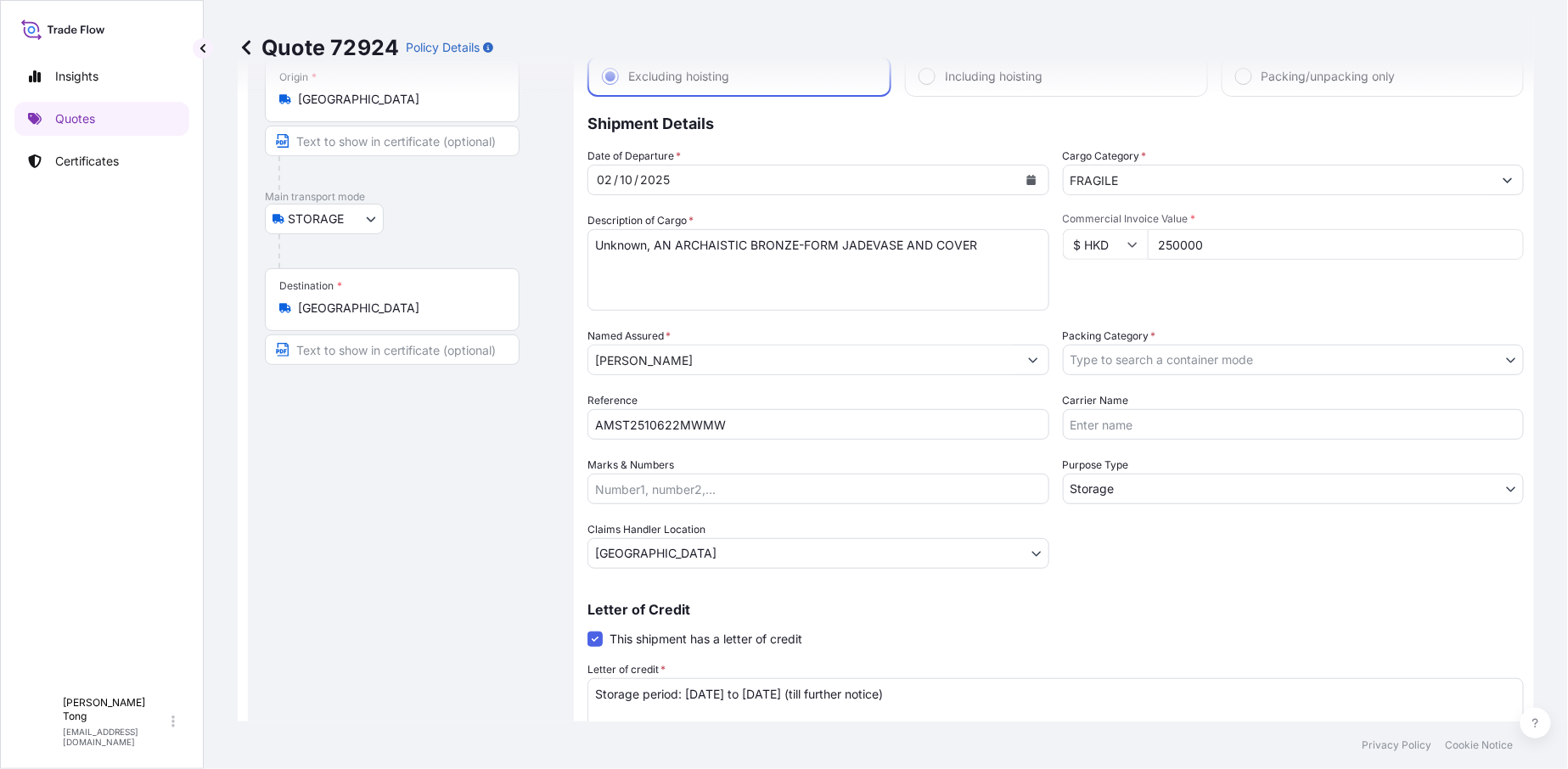
scroll to position [15, 0]
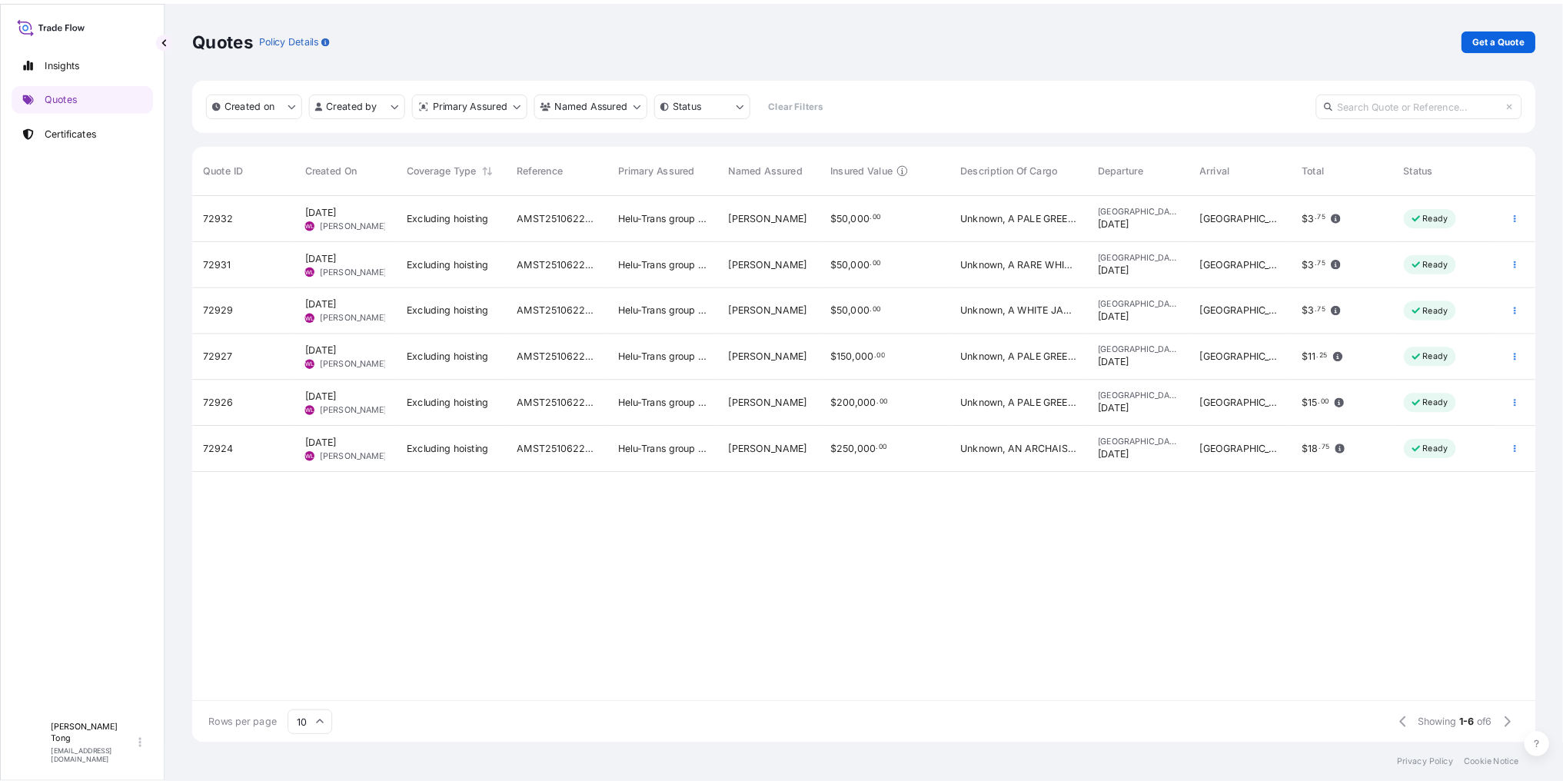
scroll to position [606, 1490]
drag, startPoint x: 1459, startPoint y: 0, endPoint x: 1086, endPoint y: 721, distance: 811.8
click at [1021, 570] on div "72932 2 Oct 2025 WL Wing Lee Excluding hoisting AMST2510622MWMW Helu-Trans grou…" at bounding box center [967, 498] width 1505 height 565
click at [934, 570] on div "72932 2 Oct 2025 WL Wing Lee Excluding hoisting AMST2510622MWMW Helu-Trans grou…" at bounding box center [967, 498] width 1505 height 565
click at [1021, 570] on div "Quotes Policy Details Get a Quote Created on Created by Primary Assured Named A…" at bounding box center [967, 413] width 1566 height 827
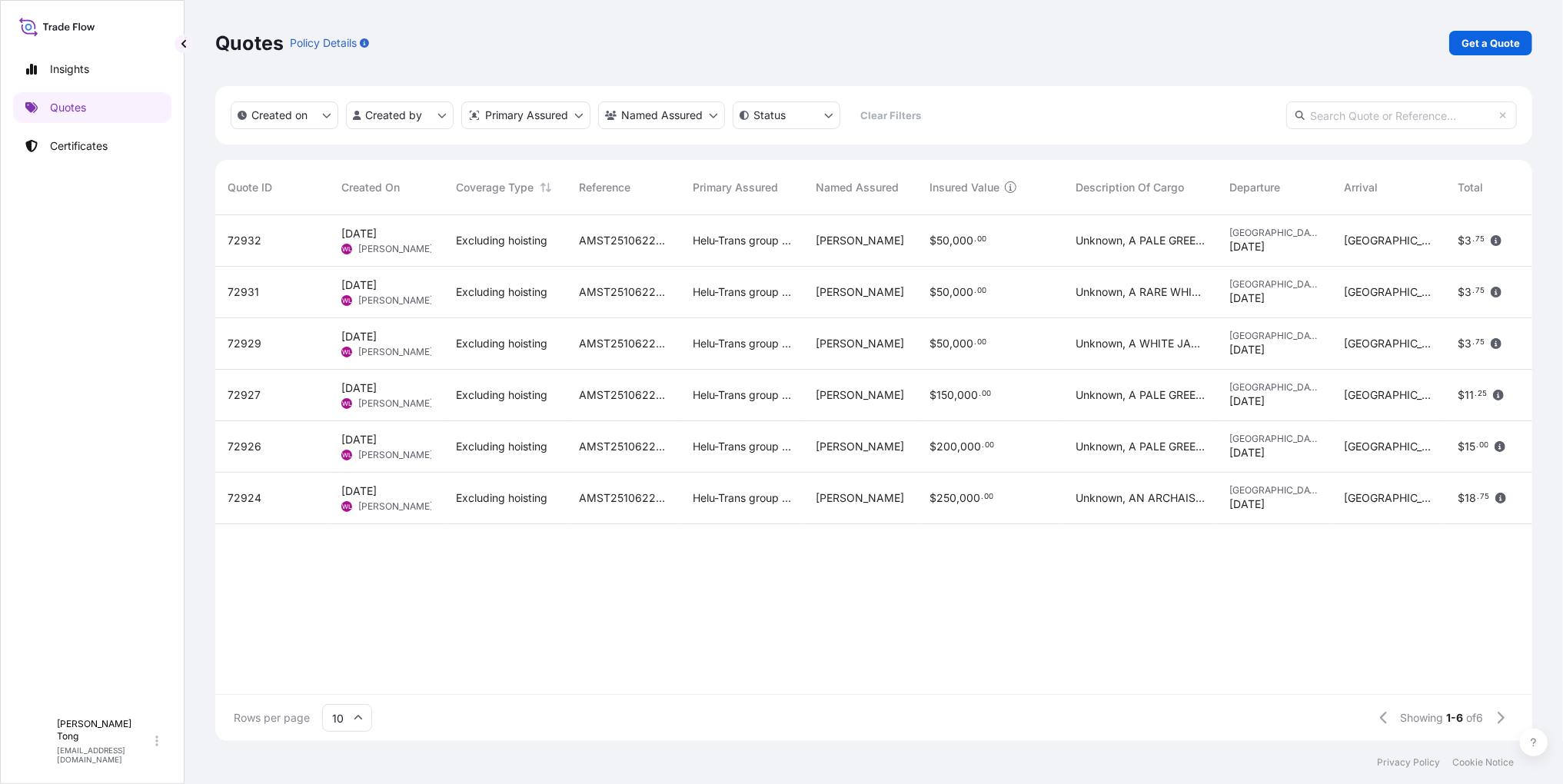
scroll to position [520, 1303]
